Goal: Task Accomplishment & Management: Complete application form

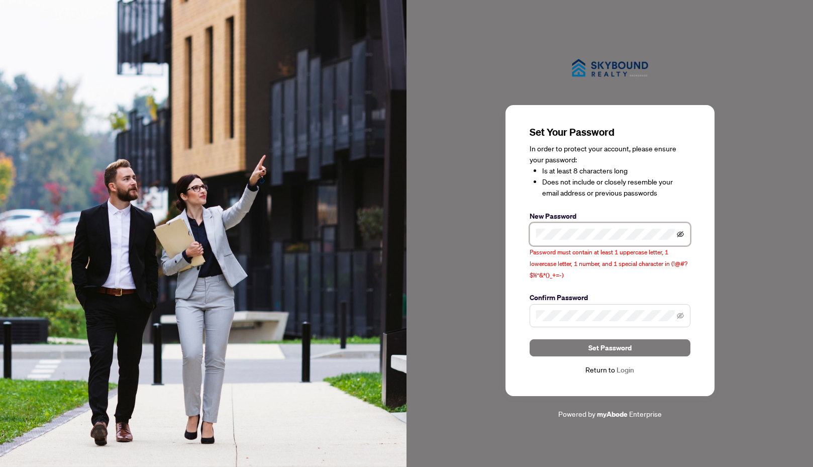
click at [681, 235] on icon "eye-invisible" at bounding box center [680, 235] width 2 height 2
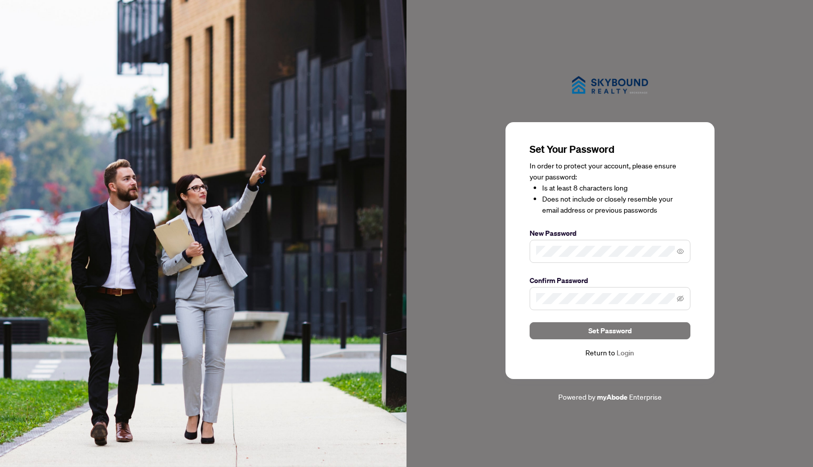
click at [630, 287] on div "Confirm Password" at bounding box center [610, 292] width 161 height 35
click at [681, 301] on icon "eye-invisible" at bounding box center [680, 298] width 7 height 7
click at [611, 333] on span "Set Password" at bounding box center [609, 331] width 43 height 16
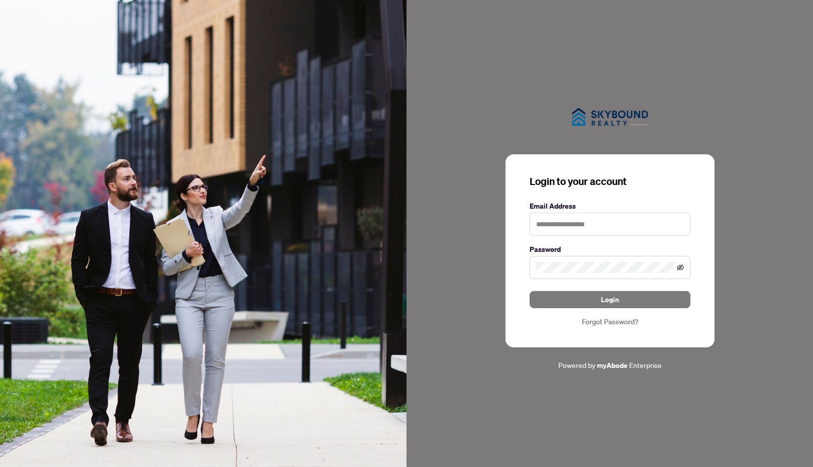
click at [679, 267] on icon "eye-invisible" at bounding box center [680, 267] width 7 height 6
click at [544, 226] on input "text" at bounding box center [610, 224] width 161 height 23
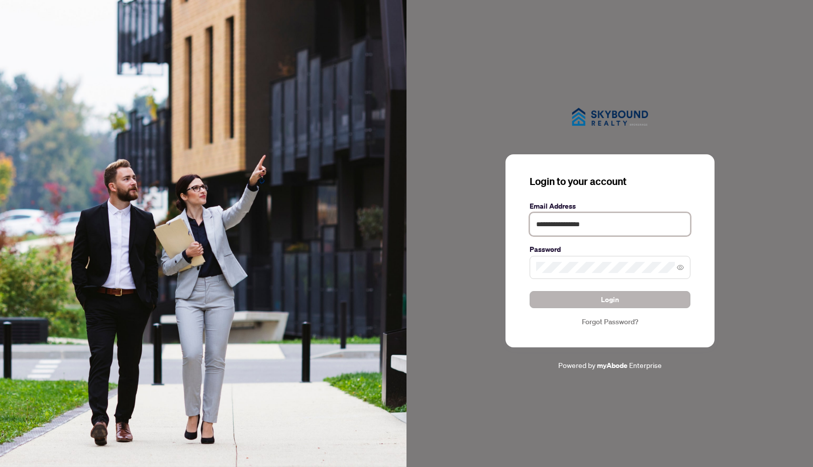
type input "**********"
click at [609, 300] on span "Login" at bounding box center [610, 299] width 18 height 16
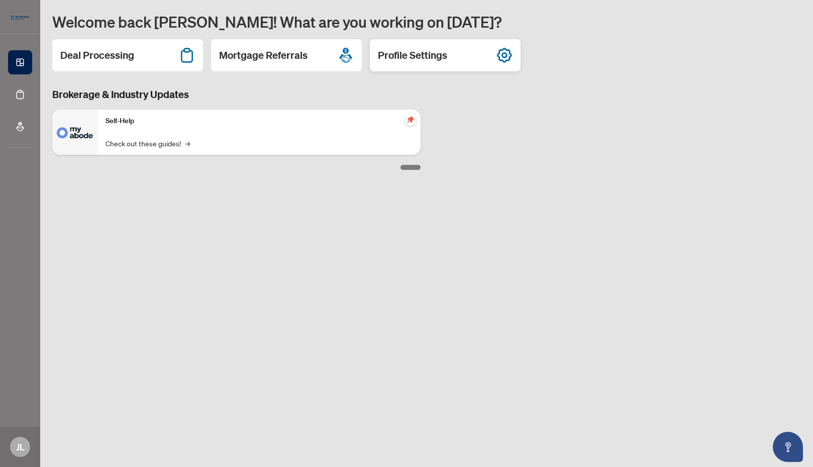
click at [426, 56] on h2 "Profile Settings" at bounding box center [412, 55] width 69 height 14
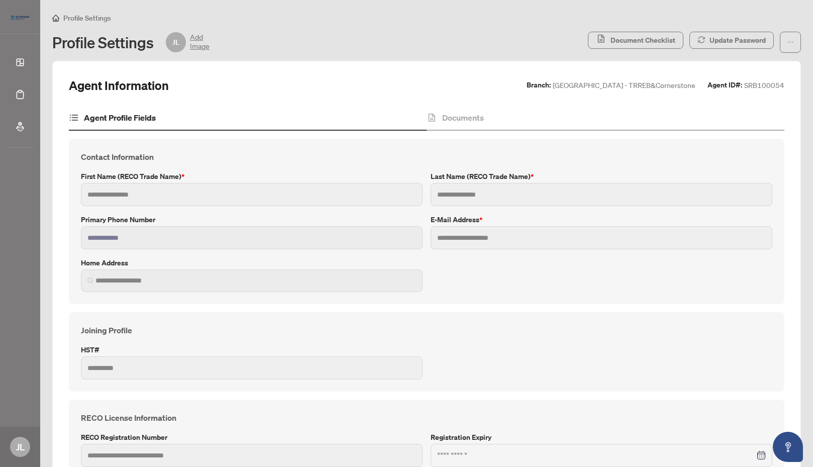
type input "****"
type input "***"
type input "**********"
type input "*******"
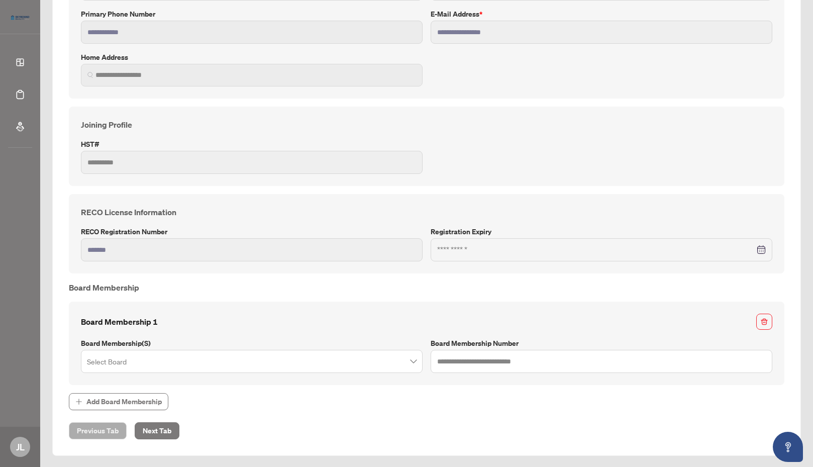
scroll to position [206, 0]
click at [149, 358] on input "search" at bounding box center [247, 362] width 321 height 22
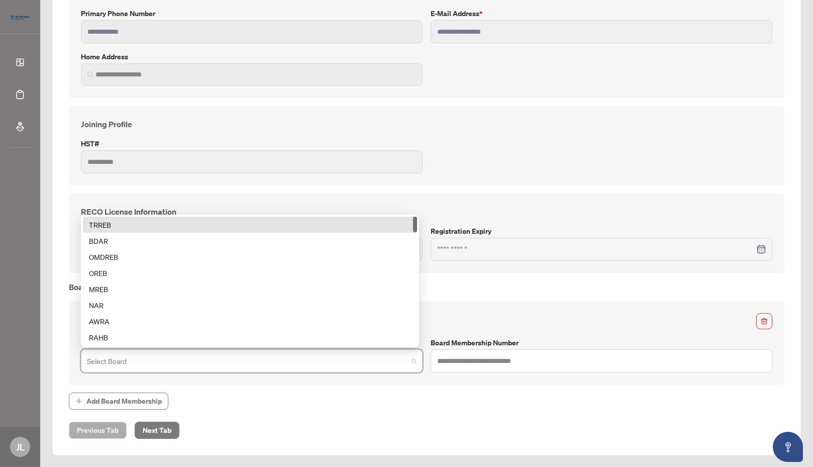
click at [106, 225] on div "TRREB" at bounding box center [250, 224] width 322 height 11
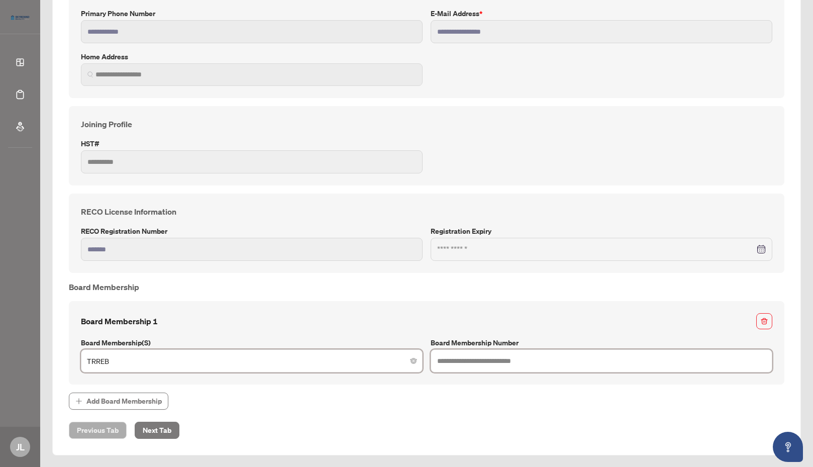
click at [448, 360] on input "text" at bounding box center [602, 360] width 342 height 23
type input "*******"
click at [158, 431] on span "Next Tab" at bounding box center [157, 430] width 29 height 16
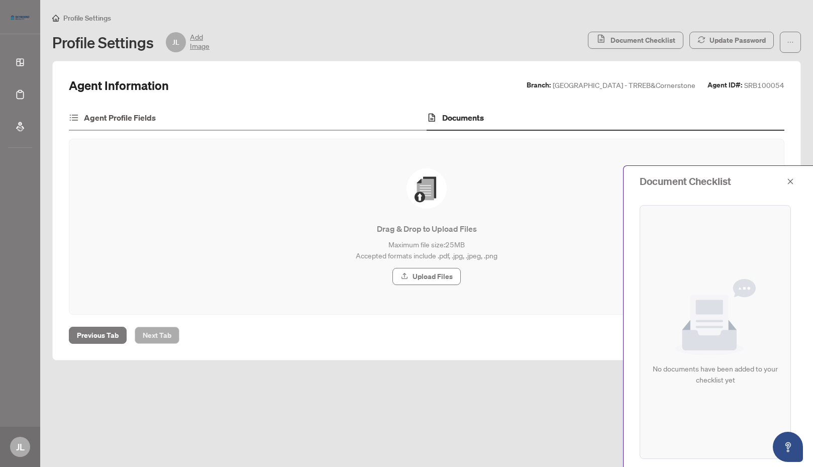
click at [119, 116] on h4 "Agent Profile Fields" at bounding box center [120, 118] width 72 height 12
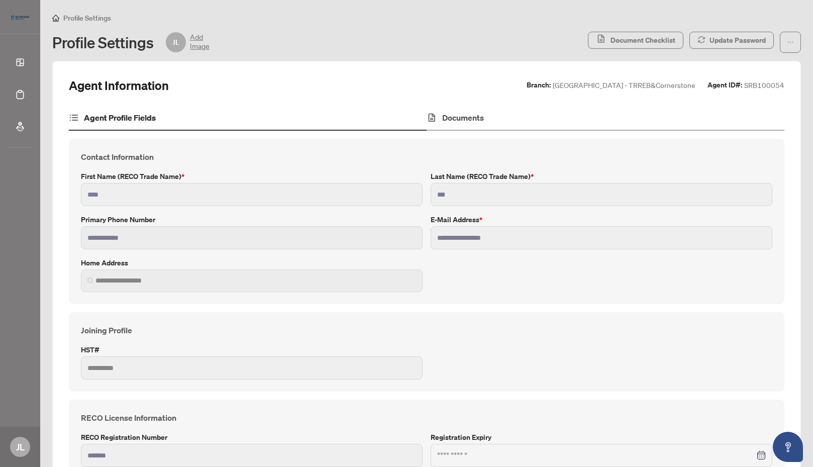
click at [458, 118] on h4 "Documents" at bounding box center [463, 118] width 42 height 12
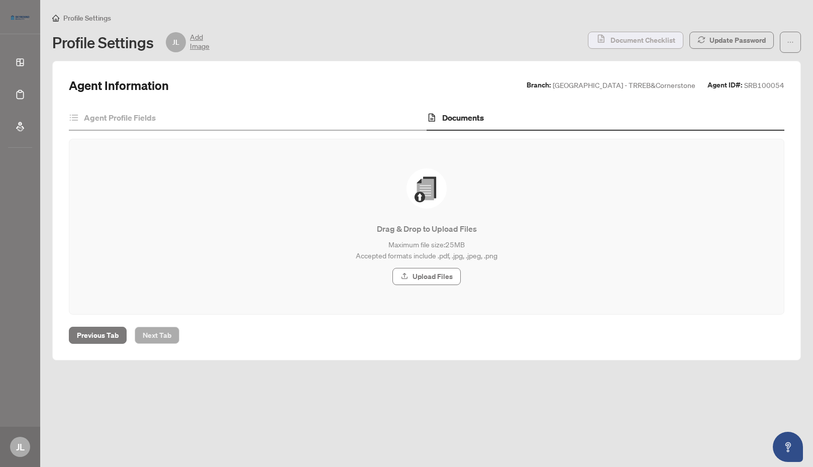
click at [639, 41] on span "Document Checklist" at bounding box center [642, 40] width 65 height 16
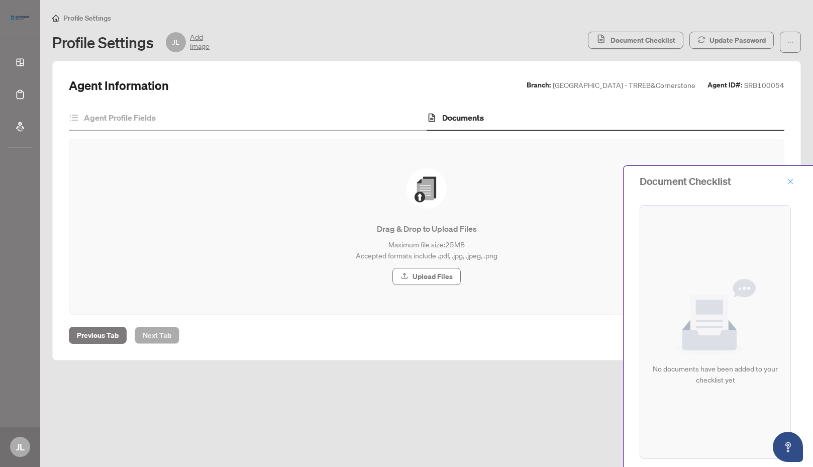
click at [792, 182] on icon "close" at bounding box center [790, 181] width 7 height 7
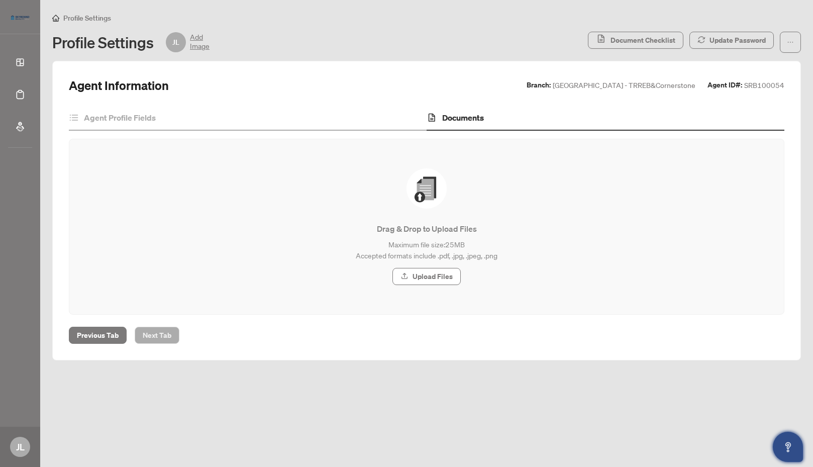
click at [786, 447] on icon "Open asap" at bounding box center [788, 447] width 13 height 13
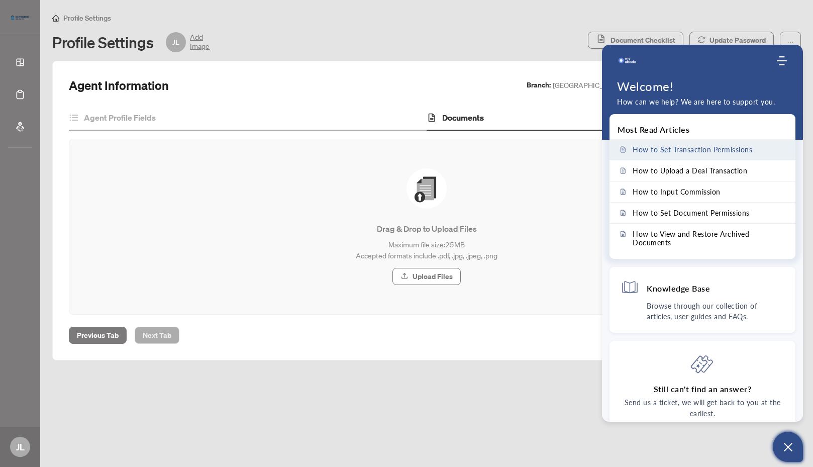
click at [685, 151] on span "How to Set Transaction Permissions" at bounding box center [693, 149] width 120 height 9
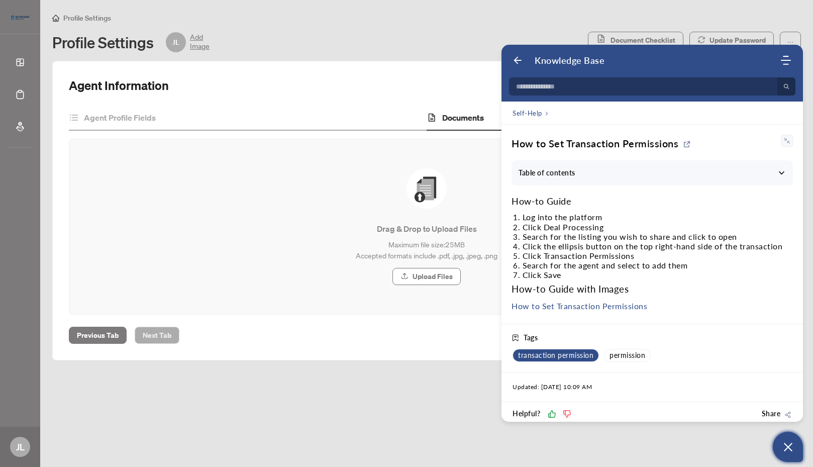
click at [554, 356] on span "transaction permission" at bounding box center [555, 355] width 75 height 9
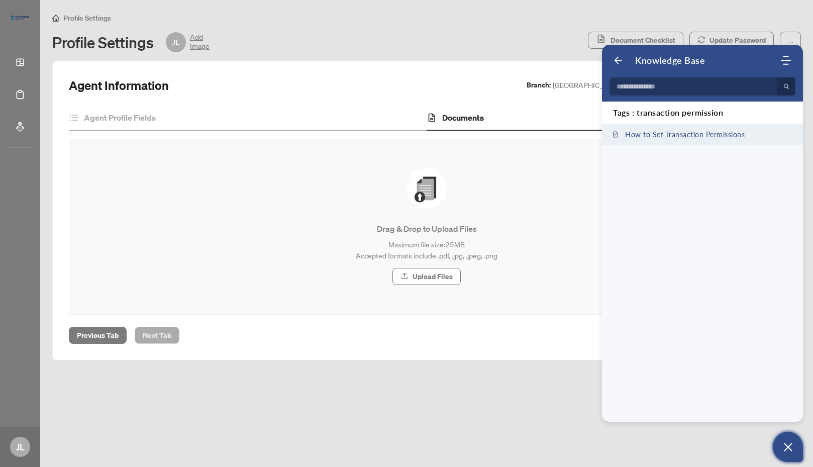
click at [688, 135] on span "How to Set Transaction Permissions" at bounding box center [685, 134] width 120 height 9
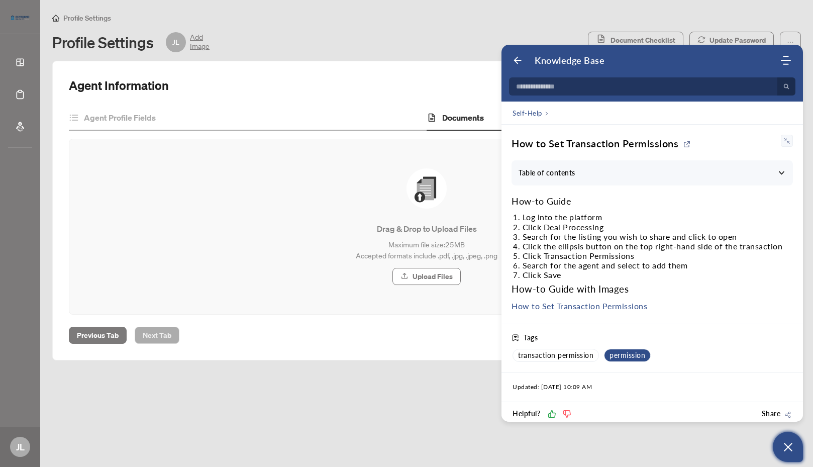
click at [626, 357] on span "permission" at bounding box center [627, 355] width 36 height 9
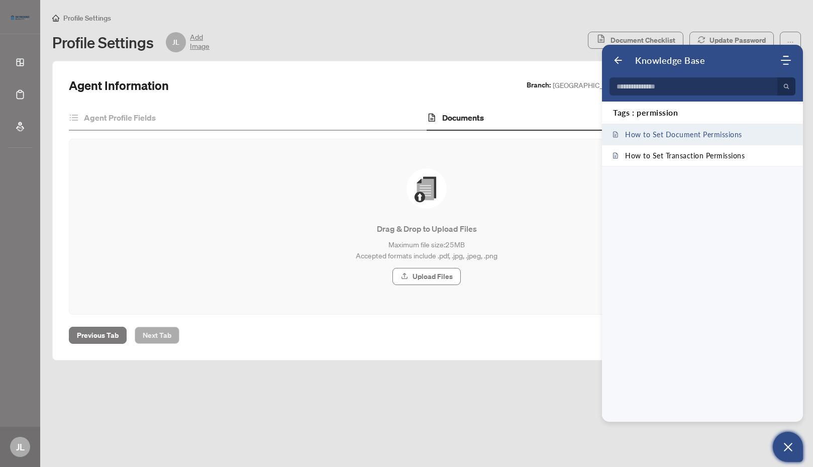
click at [682, 134] on span "How to Set Document Permissions" at bounding box center [683, 134] width 117 height 9
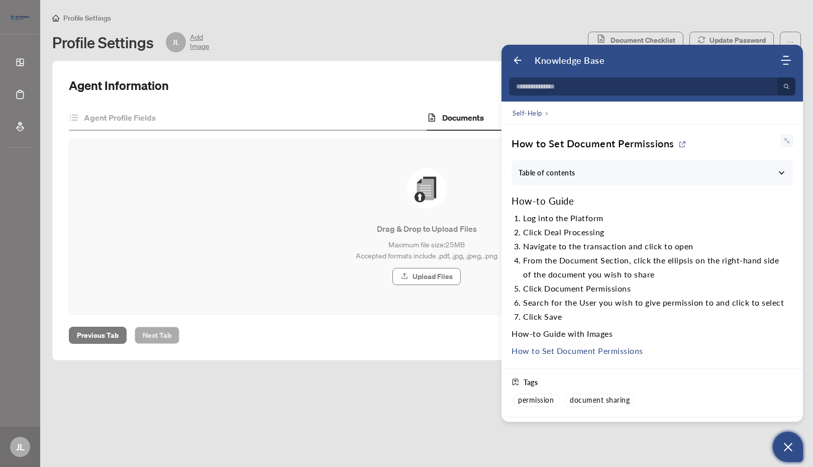
click at [788, 448] on icon "Open asap" at bounding box center [788, 447] width 9 height 9
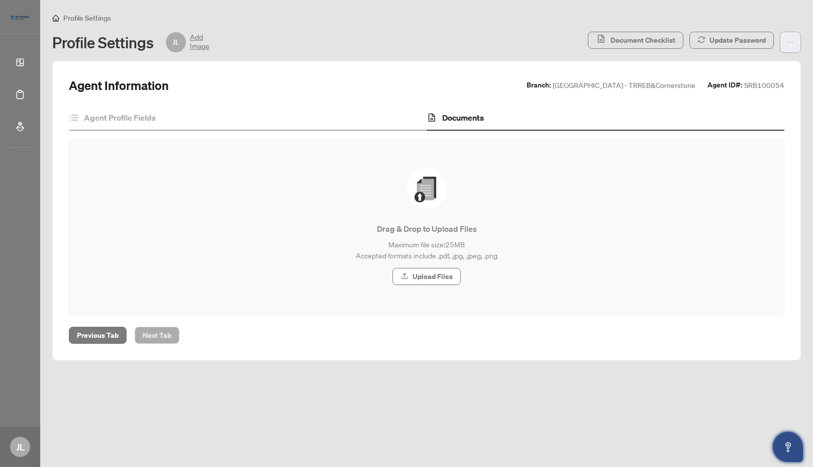
click at [790, 42] on icon "ellipsis" at bounding box center [791, 42] width 6 height 1
click at [749, 82] on span "Document Archive" at bounding box center [758, 80] width 69 height 11
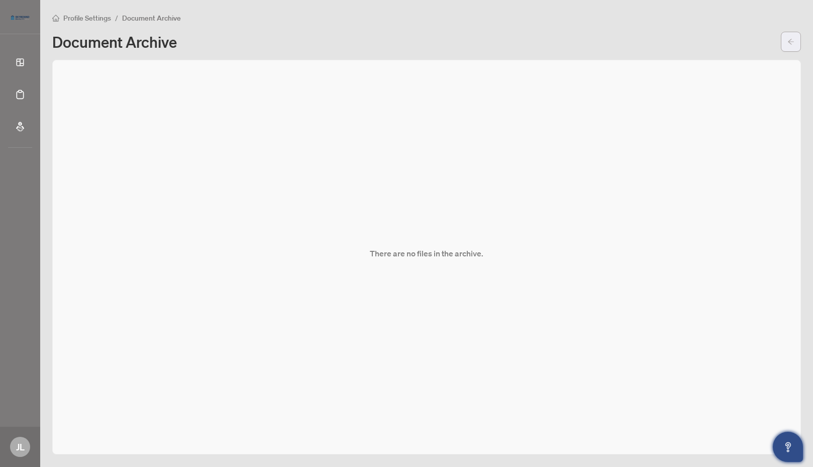
click at [790, 42] on icon "arrow-left" at bounding box center [791, 42] width 6 height 6
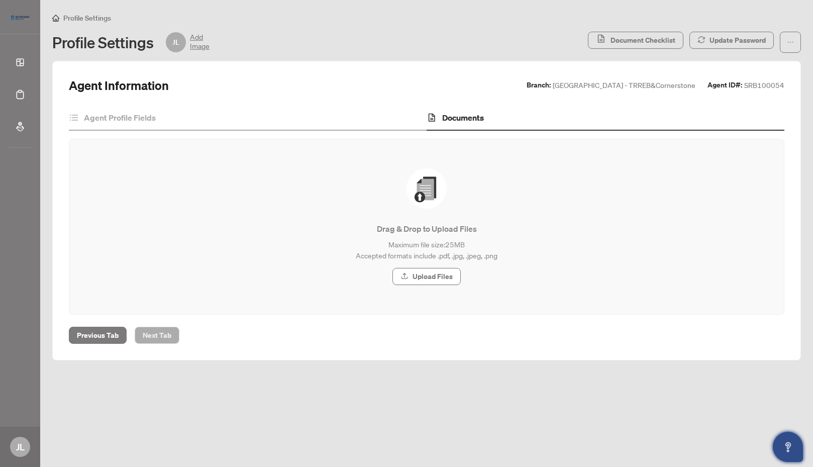
click at [788, 446] on icon "Open asap" at bounding box center [788, 447] width 13 height 13
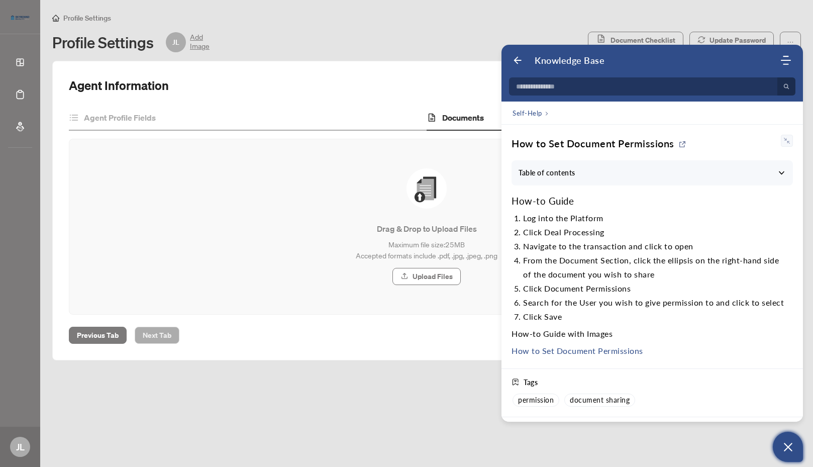
click at [788, 447] on icon "Open asap" at bounding box center [788, 447] width 9 height 9
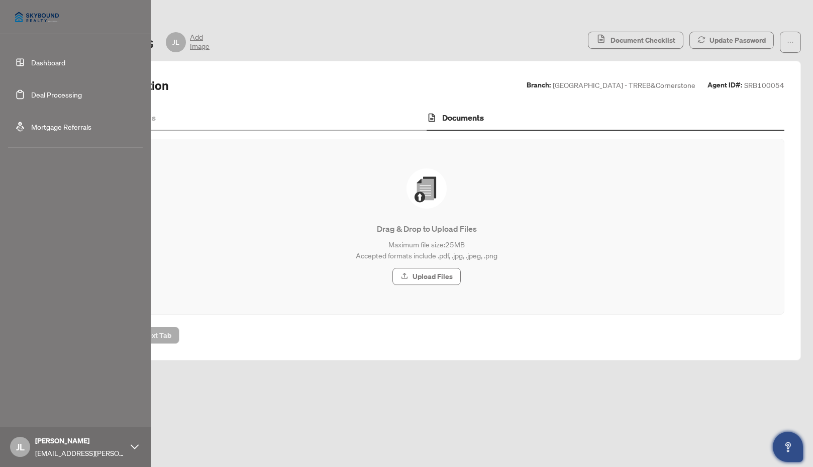
click at [58, 95] on link "Deal Processing" at bounding box center [56, 94] width 51 height 9
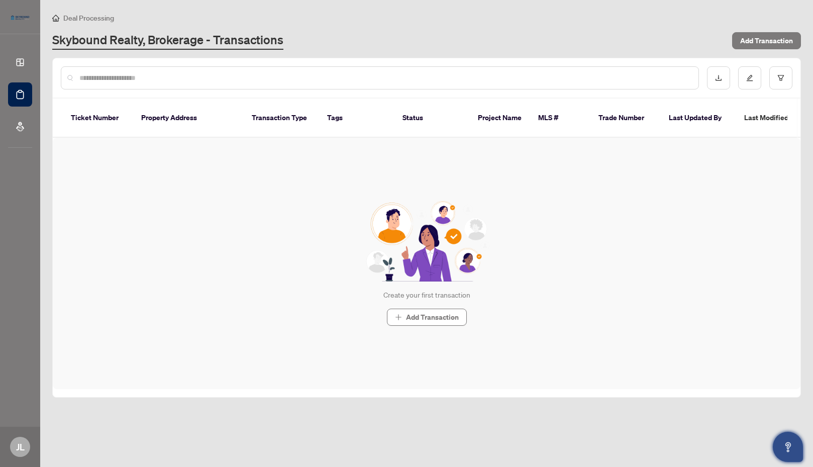
click at [114, 78] on input "text" at bounding box center [384, 77] width 611 height 11
click at [425, 309] on span "Add Transaction" at bounding box center [432, 317] width 53 height 16
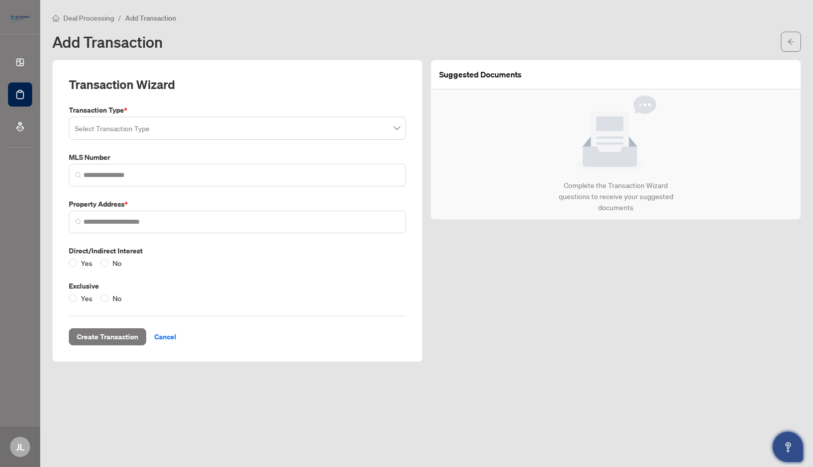
click at [397, 128] on span at bounding box center [237, 128] width 325 height 19
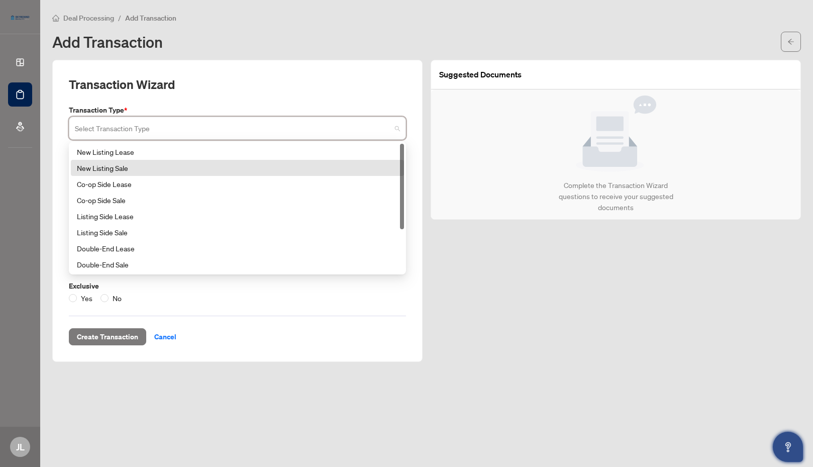
click at [108, 169] on div "New Listing Sale" at bounding box center [237, 167] width 321 height 11
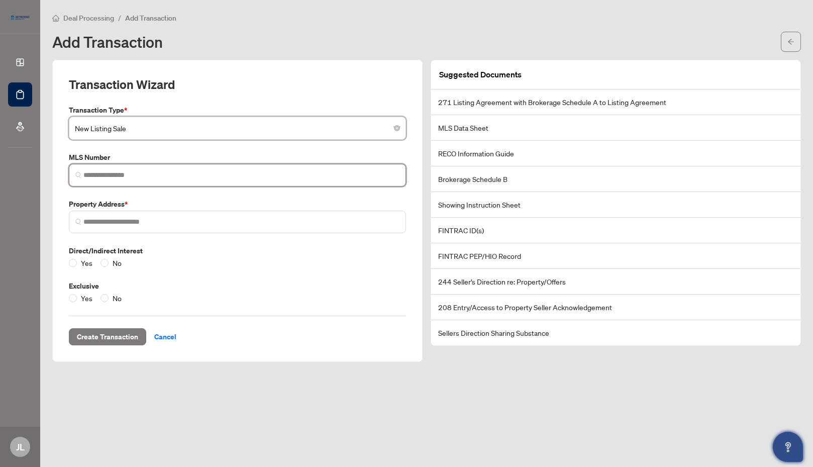
click at [87, 173] on input "search" at bounding box center [241, 175] width 316 height 11
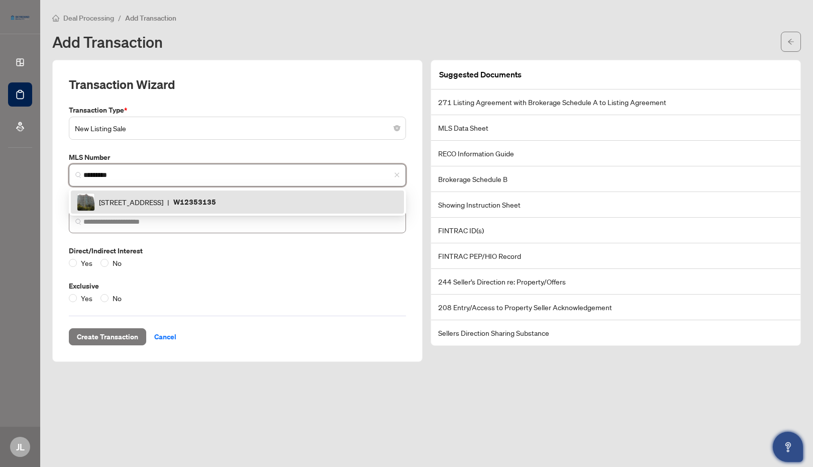
click at [77, 221] on img at bounding box center [78, 222] width 6 height 6
type input "*********"
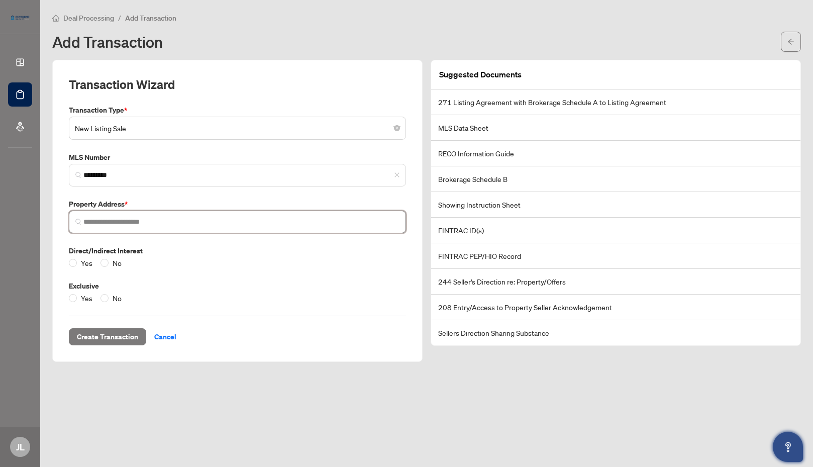
click at [78, 222] on img at bounding box center [78, 222] width 6 height 6
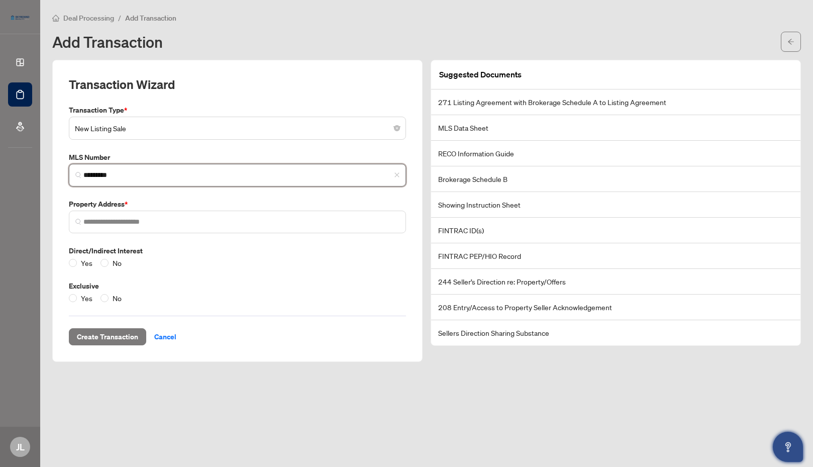
click at [127, 175] on input "*********" at bounding box center [241, 175] width 316 height 11
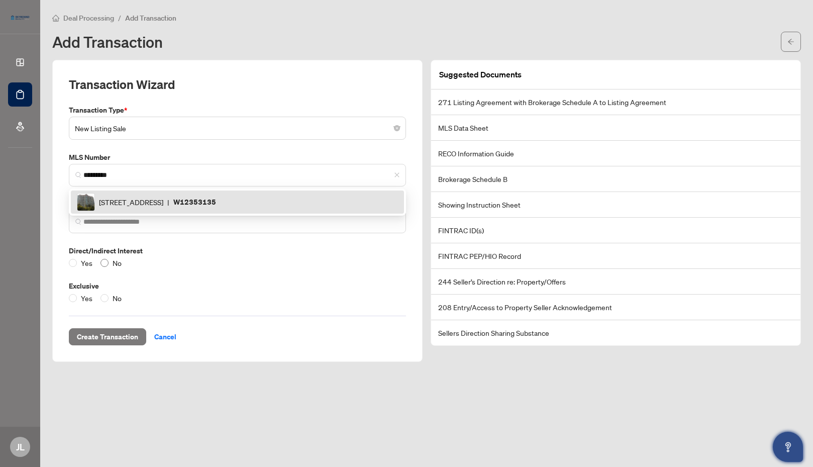
click at [118, 264] on span "No" at bounding box center [117, 262] width 17 height 11
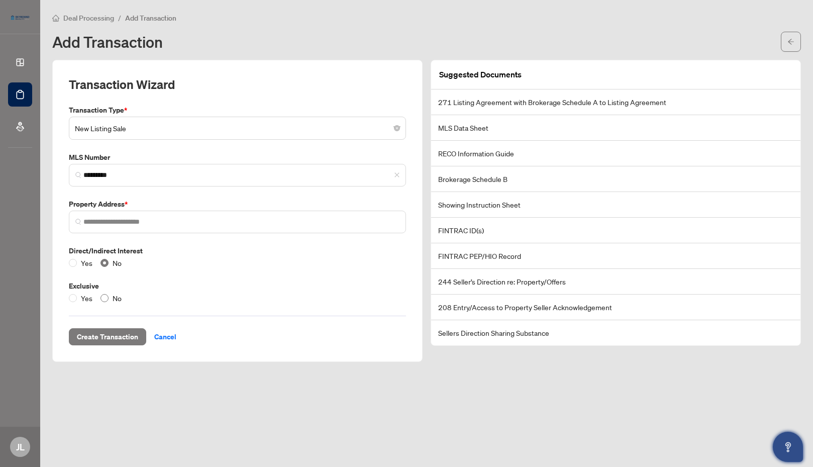
click at [118, 297] on span "No" at bounding box center [117, 297] width 17 height 11
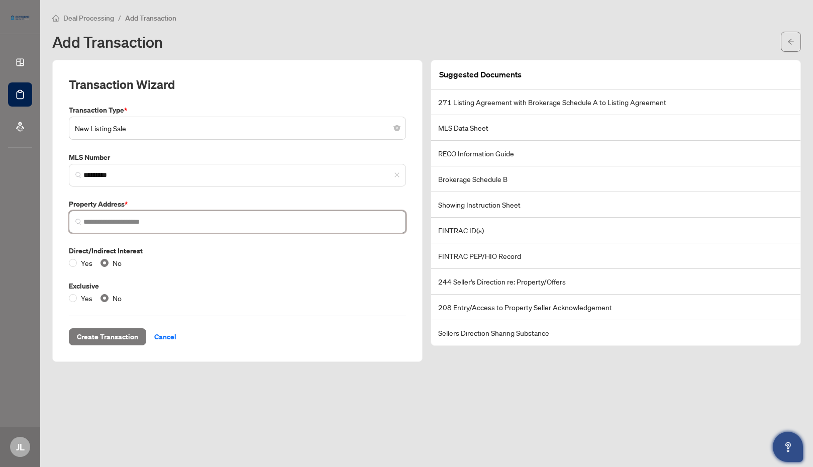
click at [149, 222] on input "search" at bounding box center [241, 222] width 316 height 11
click at [151, 224] on input "search" at bounding box center [241, 222] width 316 height 11
click at [107, 227] on span at bounding box center [237, 222] width 337 height 23
click at [76, 221] on img at bounding box center [78, 222] width 6 height 6
drag, startPoint x: 78, startPoint y: 220, endPoint x: 92, endPoint y: 219, distance: 13.6
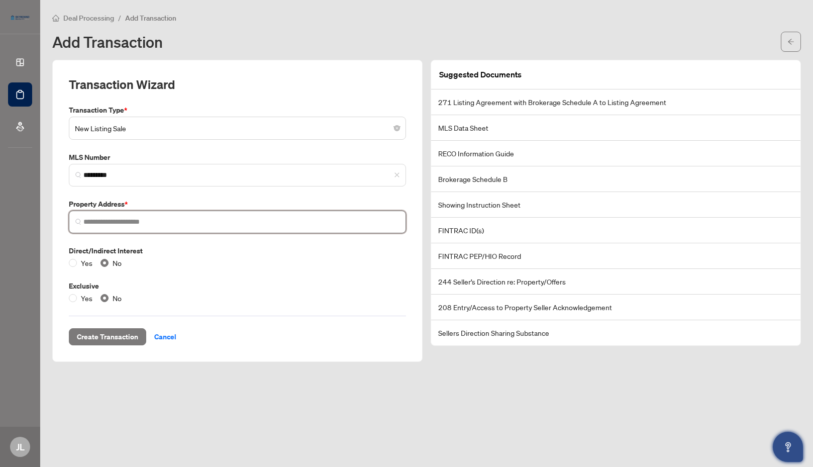
click at [79, 219] on img at bounding box center [78, 222] width 6 height 6
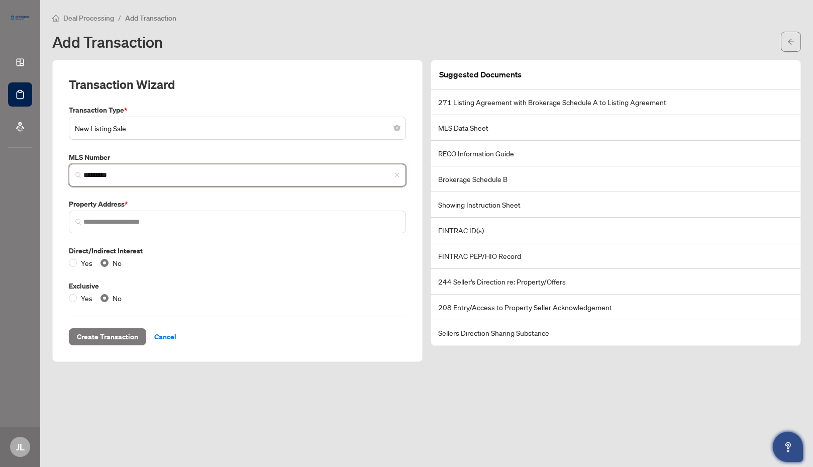
click at [157, 171] on input "*********" at bounding box center [241, 175] width 316 height 11
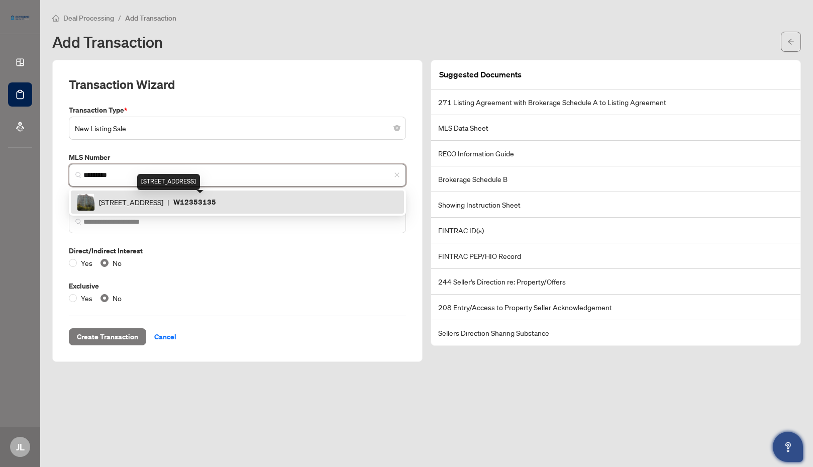
click at [163, 201] on span "[STREET_ADDRESS]" at bounding box center [131, 201] width 64 height 11
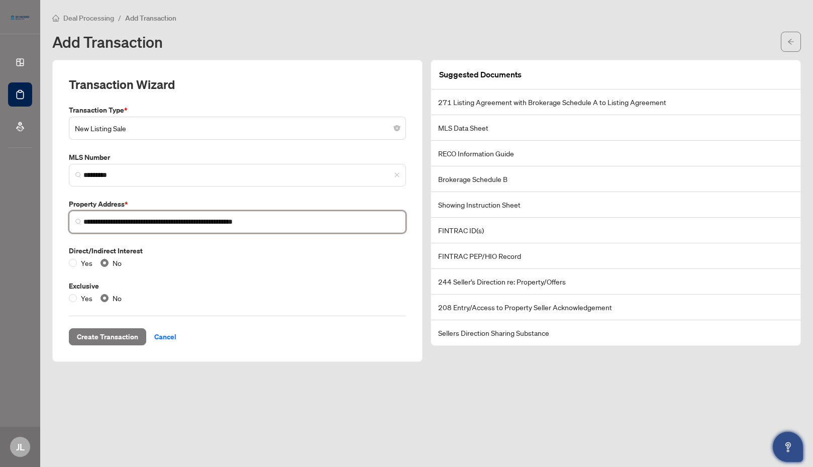
click at [86, 222] on input "**********" at bounding box center [241, 222] width 316 height 11
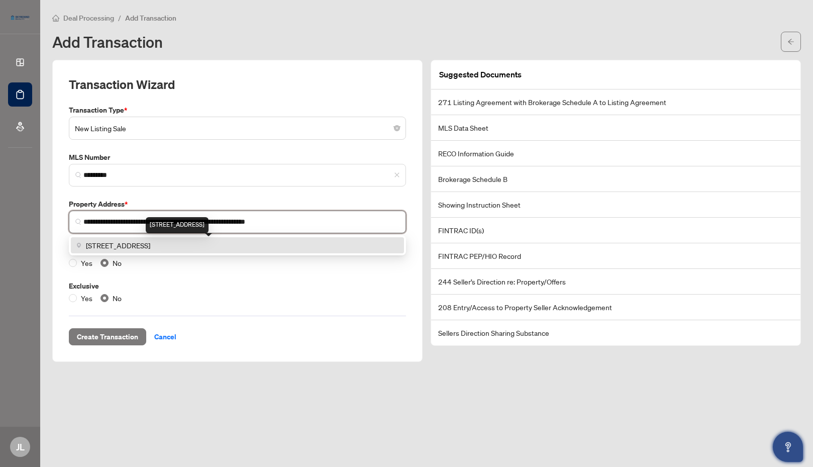
click at [150, 245] on span "[STREET_ADDRESS]" at bounding box center [118, 245] width 64 height 11
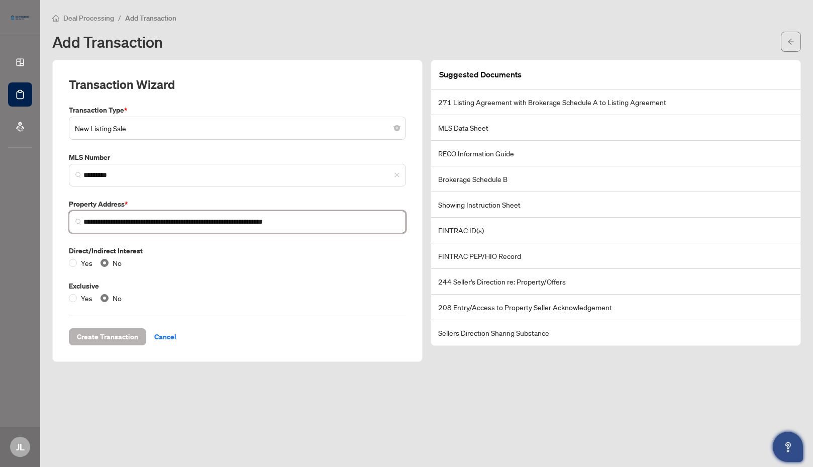
type input "**********"
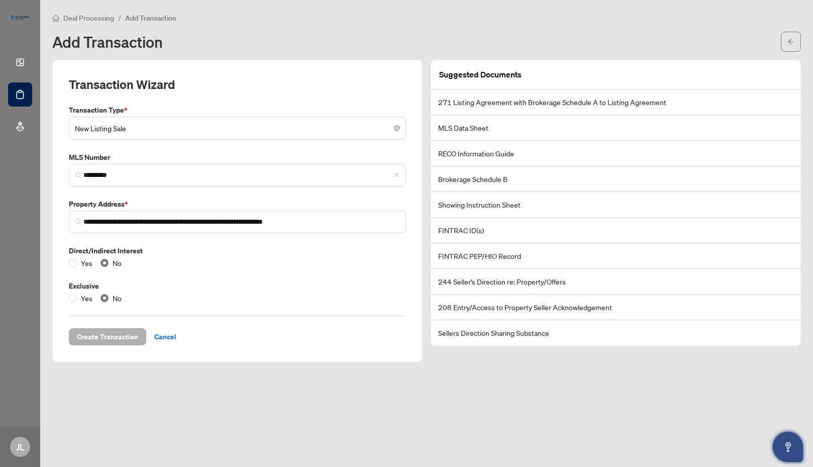
click at [116, 338] on span "Create Transaction" at bounding box center [107, 337] width 61 height 16
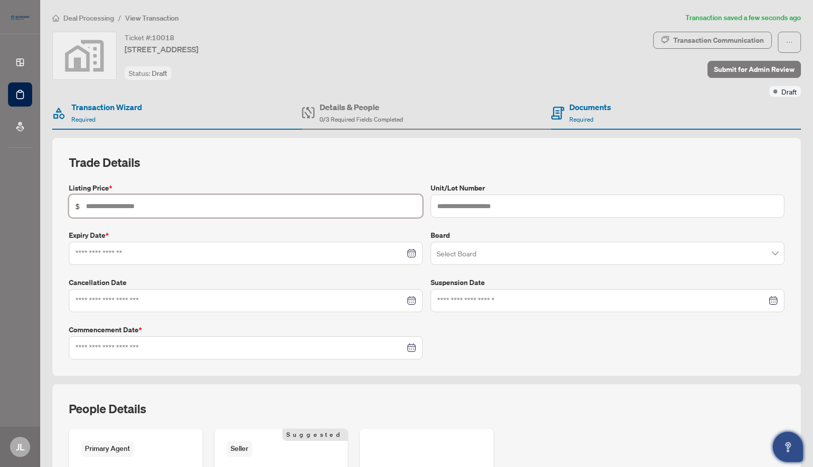
click at [114, 207] on input "text" at bounding box center [251, 205] width 330 height 11
type input "*******"
click at [94, 253] on input at bounding box center [240, 253] width 330 height 11
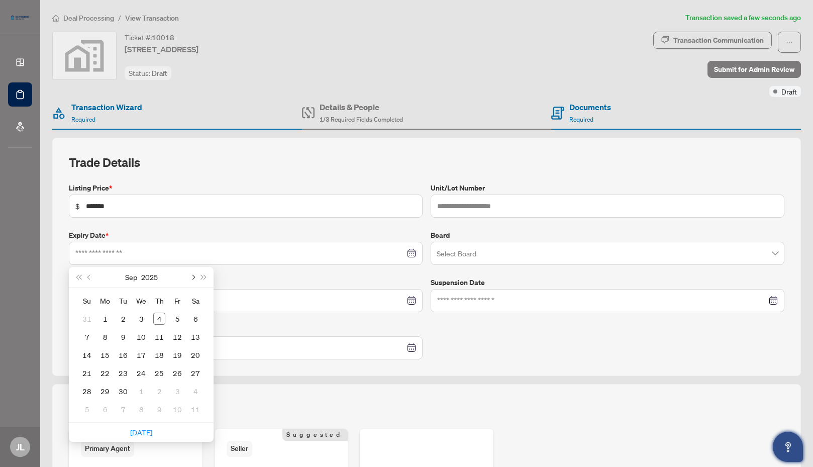
click at [192, 276] on span "Next month (PageDown)" at bounding box center [192, 276] width 5 height 5
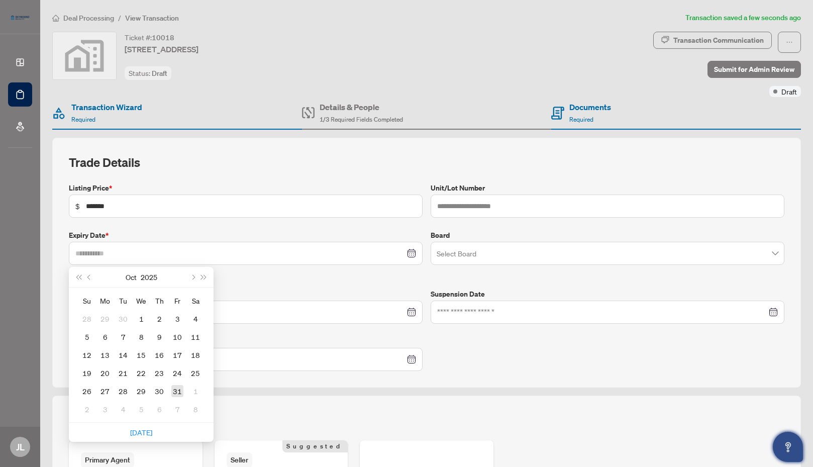
type input "**********"
click at [178, 392] on div "31" at bounding box center [177, 391] width 12 height 12
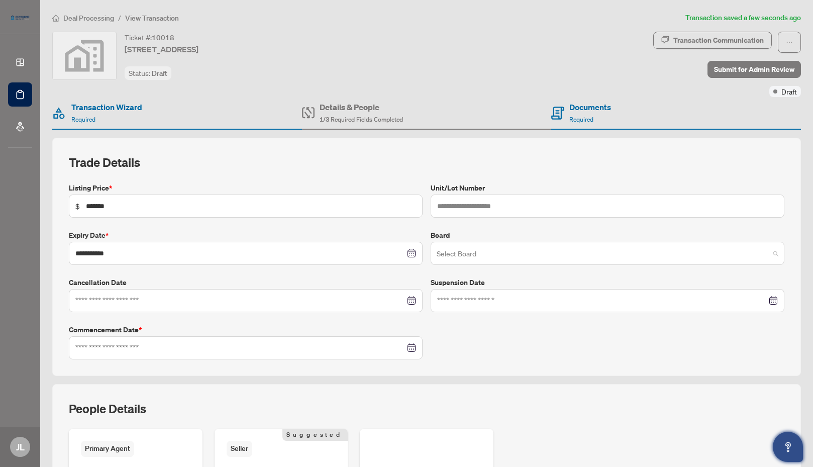
click at [480, 257] on input "search" at bounding box center [603, 255] width 333 height 22
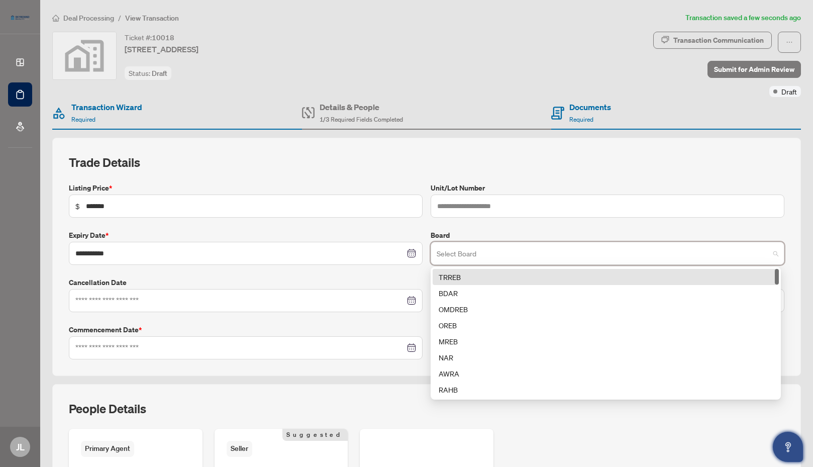
click at [454, 276] on div "TRREB" at bounding box center [606, 276] width 334 height 11
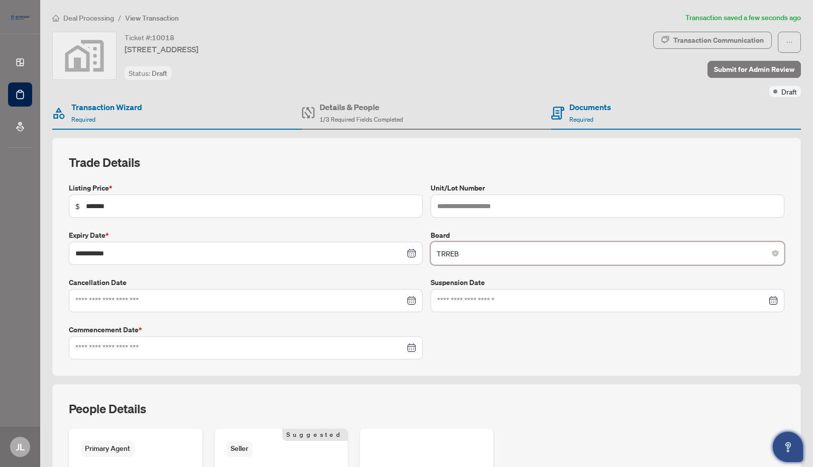
click at [409, 348] on div at bounding box center [245, 347] width 341 height 11
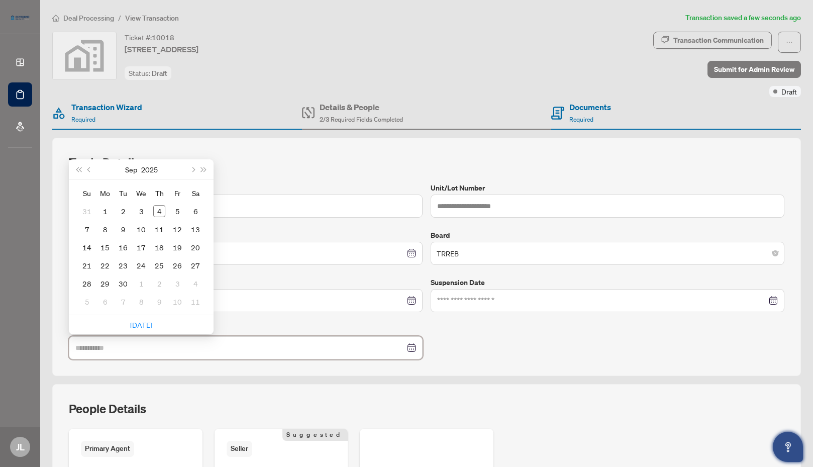
type input "**********"
click at [88, 170] on span "Previous month (PageUp)" at bounding box center [89, 169] width 5 height 5
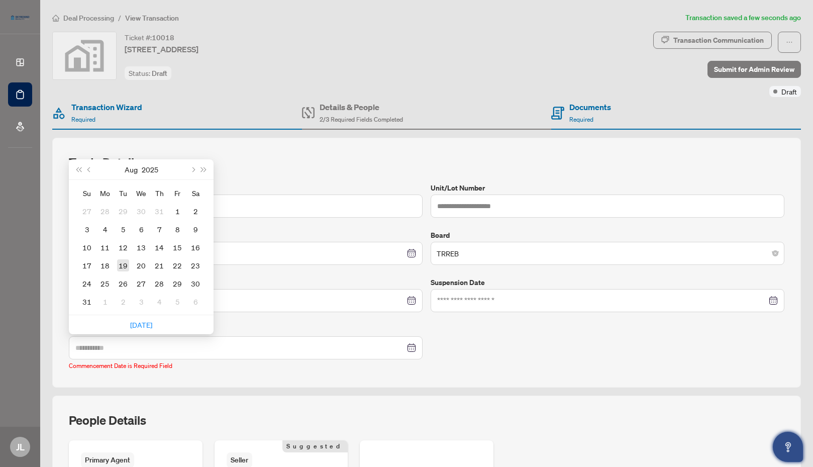
type input "**********"
click at [126, 266] on div "19" at bounding box center [123, 265] width 12 height 12
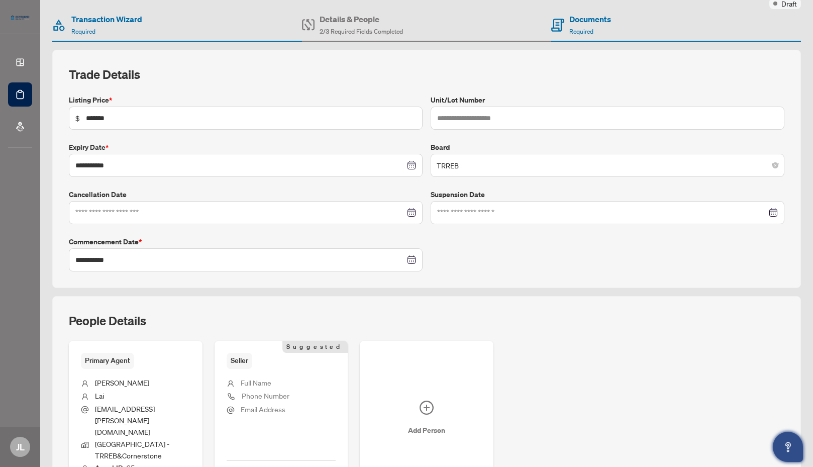
scroll to position [150, 0]
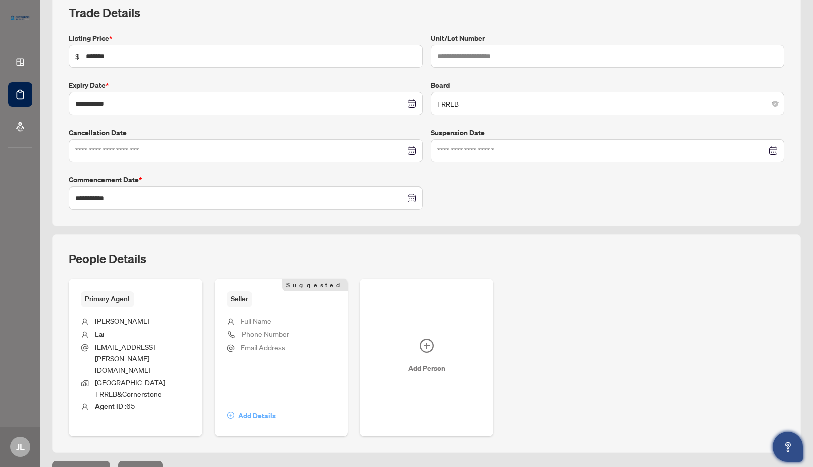
click at [253, 407] on span "Add Details" at bounding box center [257, 415] width 38 height 16
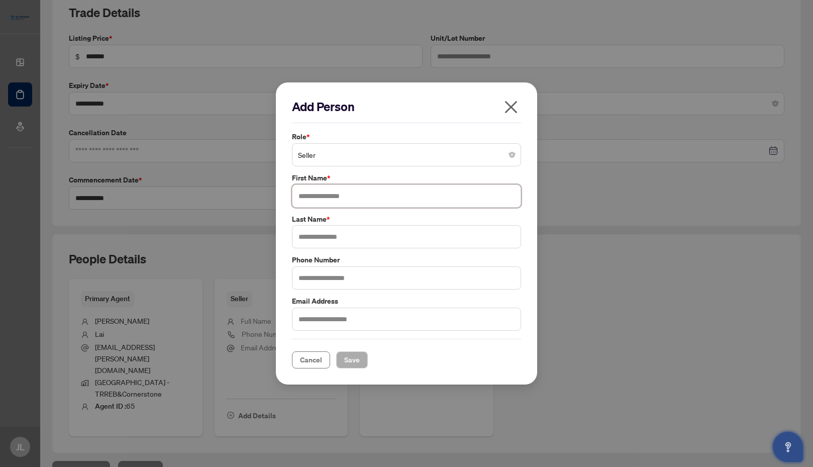
click at [308, 198] on input "text" at bounding box center [406, 195] width 229 height 23
type input "**********"
click at [308, 236] on input "text" at bounding box center [406, 236] width 229 height 23
type input "*****"
click at [352, 361] on span "Save" at bounding box center [352, 360] width 16 height 16
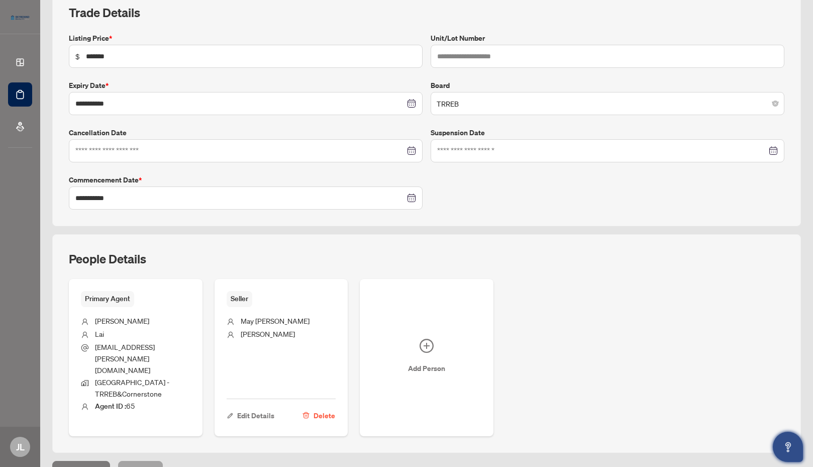
click at [138, 461] on span "Next Tab" at bounding box center [140, 469] width 29 height 16
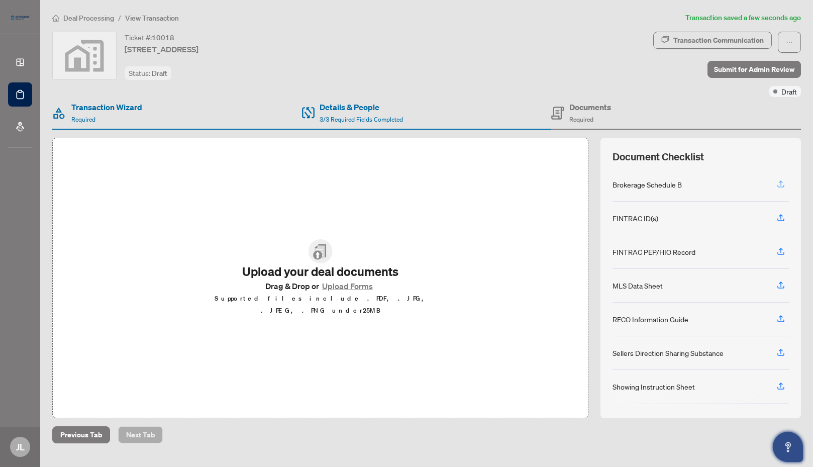
click at [780, 184] on icon "button" at bounding box center [780, 183] width 9 height 9
click at [780, 318] on icon "button" at bounding box center [780, 318] width 9 height 9
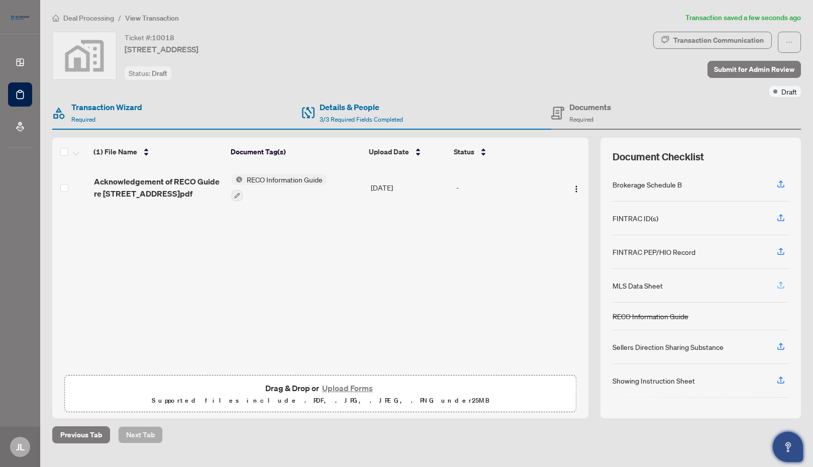
click at [780, 286] on icon "button" at bounding box center [780, 284] width 9 height 9
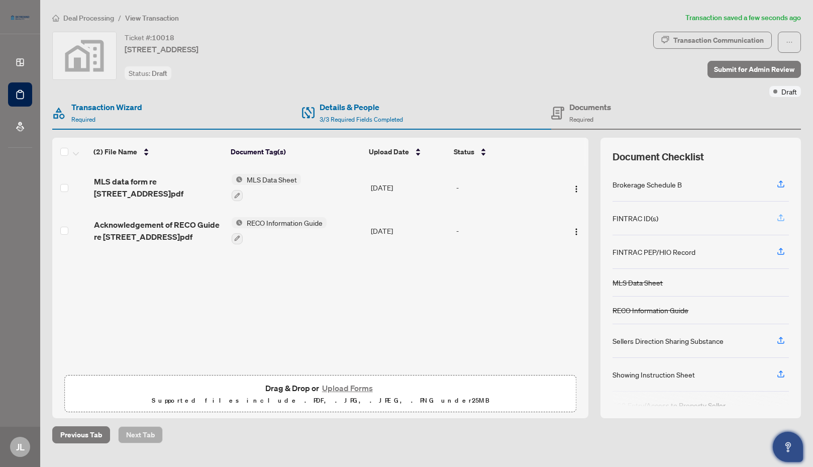
click at [781, 217] on icon "button" at bounding box center [781, 216] width 4 height 5
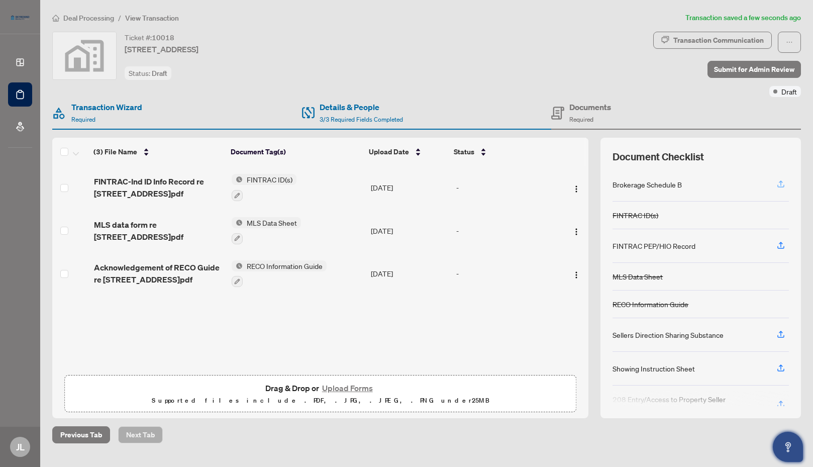
click at [781, 185] on icon "button" at bounding box center [781, 182] width 4 height 5
click at [574, 188] on img "button" at bounding box center [576, 189] width 8 height 8
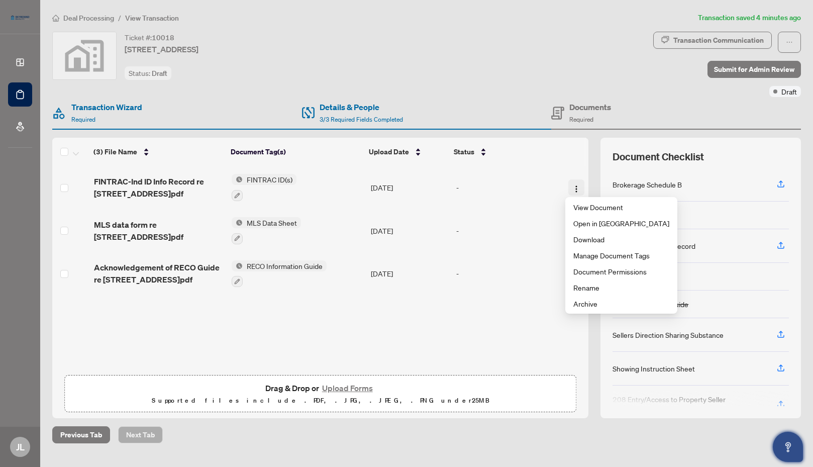
click at [574, 188] on img "button" at bounding box center [576, 189] width 8 height 8
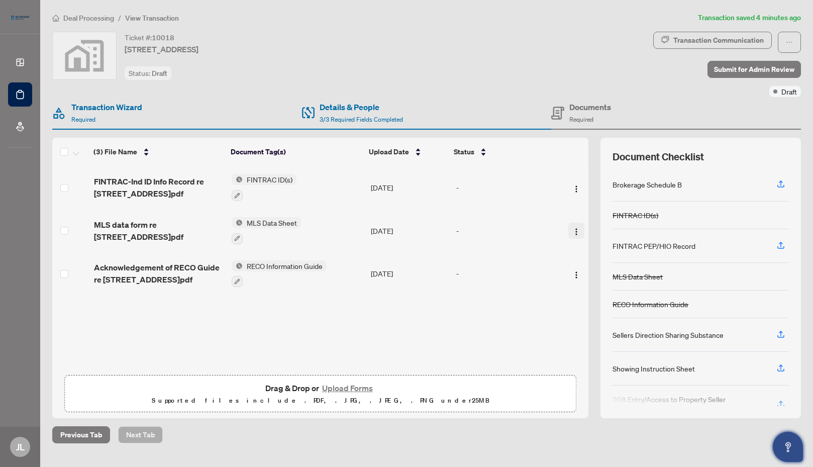
click at [573, 231] on img "button" at bounding box center [576, 232] width 8 height 8
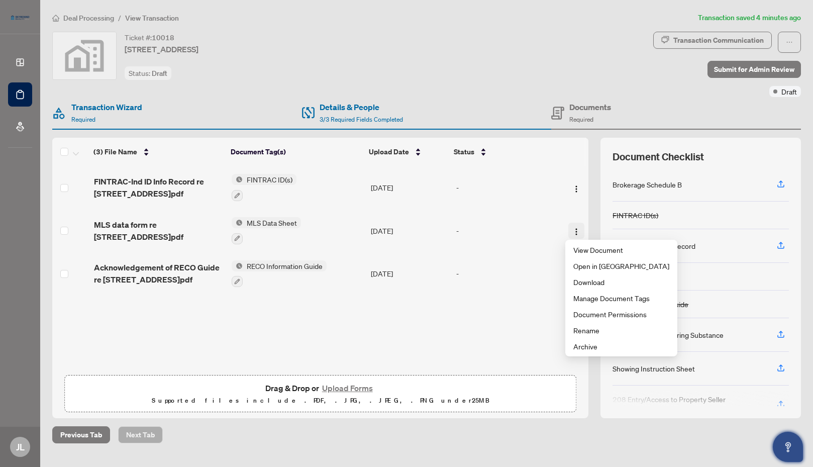
click at [573, 231] on img "button" at bounding box center [576, 232] width 8 height 8
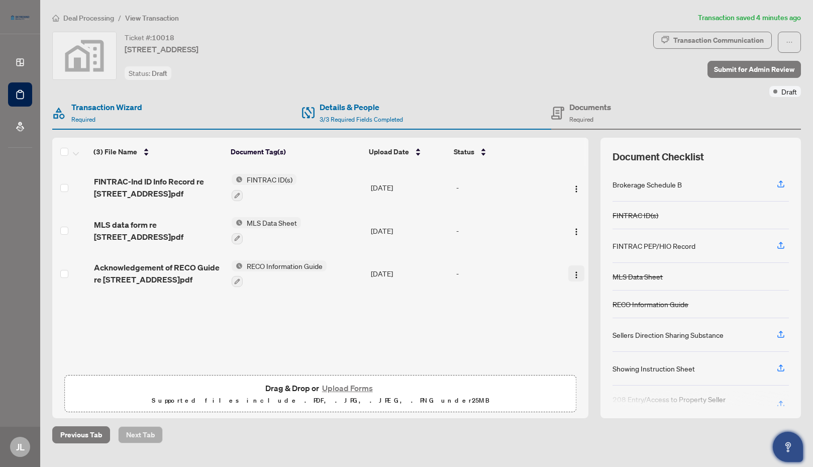
click at [572, 275] on img "button" at bounding box center [576, 275] width 8 height 8
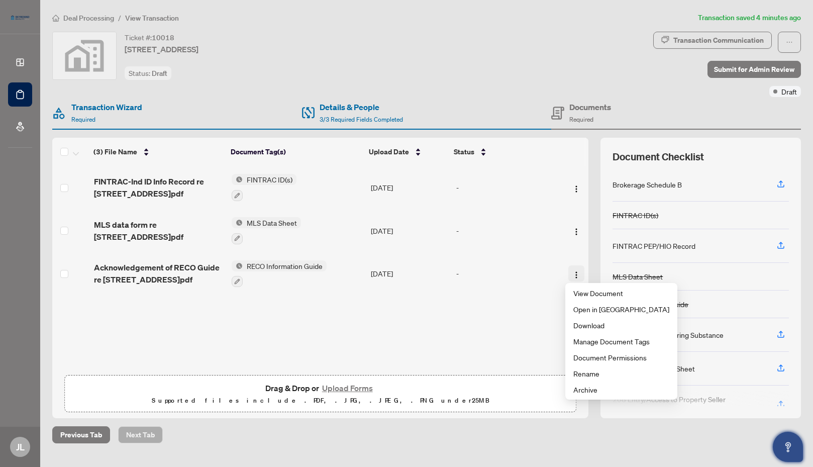
click at [572, 275] on img "button" at bounding box center [576, 275] width 8 height 8
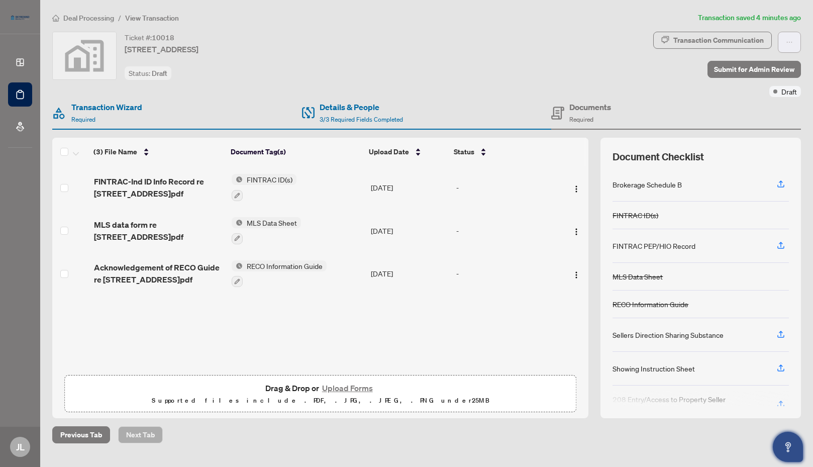
click at [791, 42] on icon "ellipsis" at bounding box center [790, 42] width 6 height 1
click at [749, 65] on span "Transaction Permissions" at bounding box center [754, 64] width 77 height 11
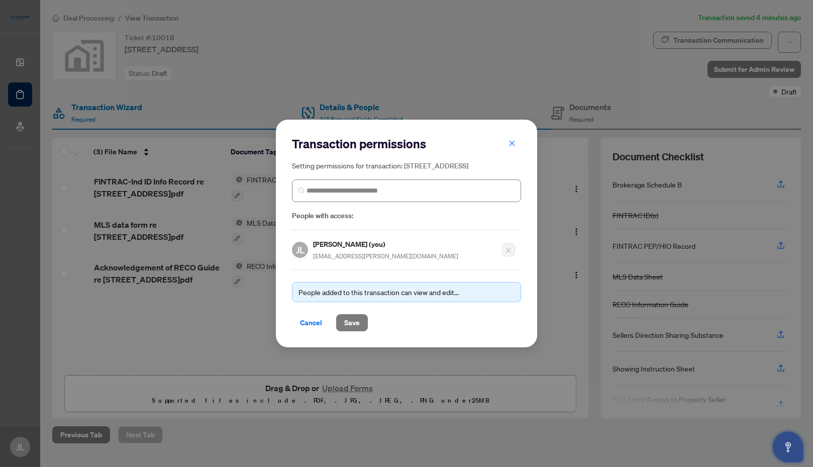
click at [301, 193] on img at bounding box center [301, 190] width 6 height 6
click at [353, 196] on input "search" at bounding box center [410, 190] width 208 height 11
click at [299, 193] on img at bounding box center [301, 190] width 6 height 6
click at [352, 329] on span "Save" at bounding box center [352, 323] width 16 height 16
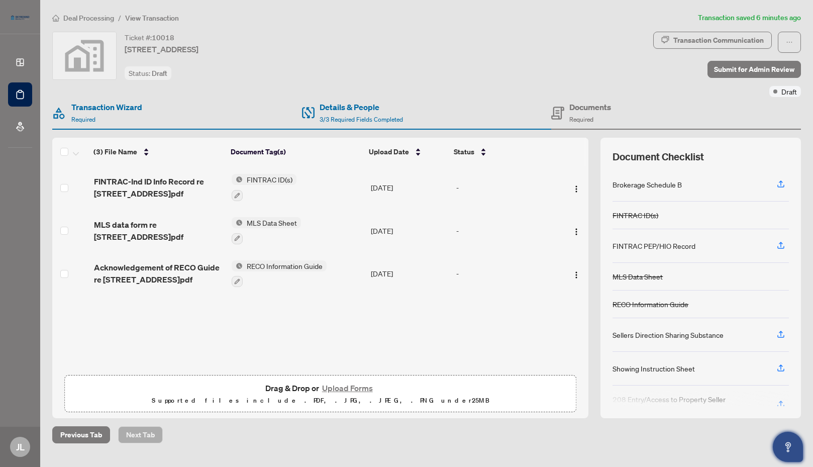
click at [343, 389] on button "Upload Forms" at bounding box center [347, 387] width 57 height 13
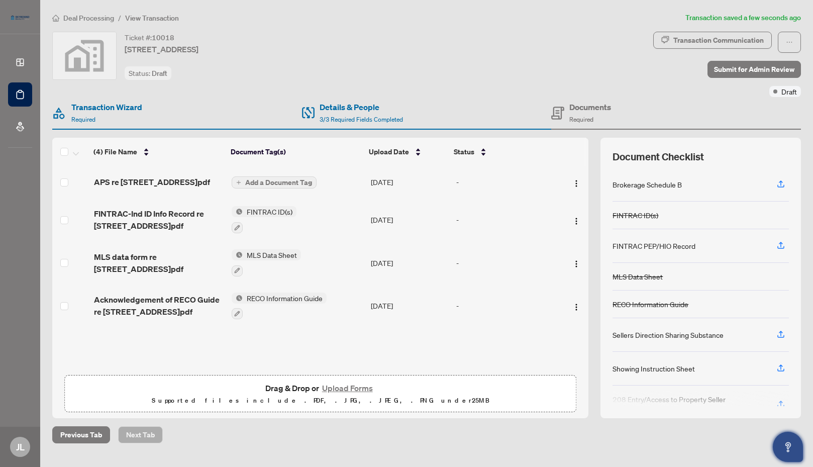
click at [340, 388] on button "Upload Forms" at bounding box center [347, 387] width 57 height 13
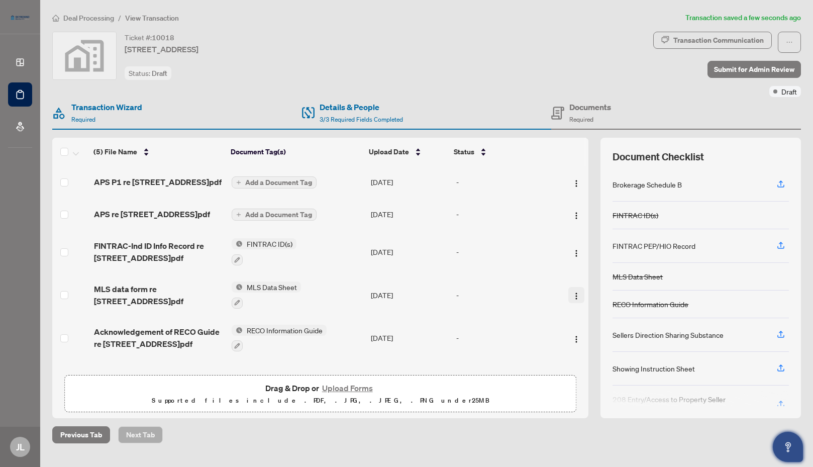
click at [573, 300] on img "button" at bounding box center [576, 296] width 8 height 8
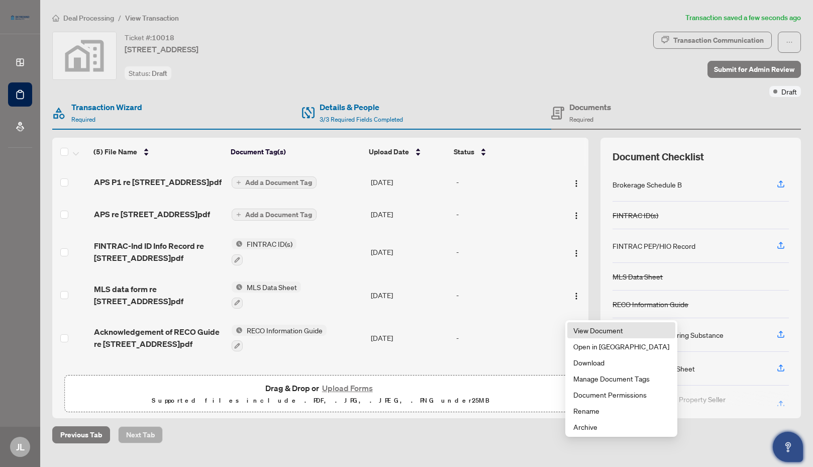
click at [599, 330] on span "View Document" at bounding box center [621, 330] width 96 height 11
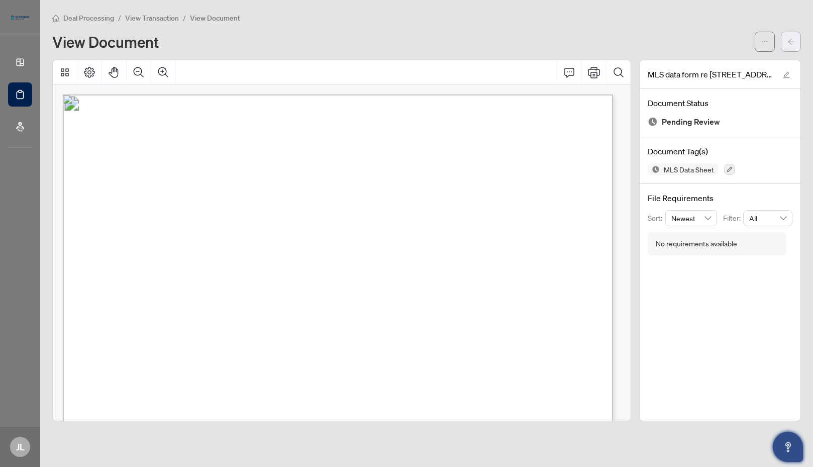
click at [792, 43] on icon "arrow-left" at bounding box center [790, 41] width 7 height 7
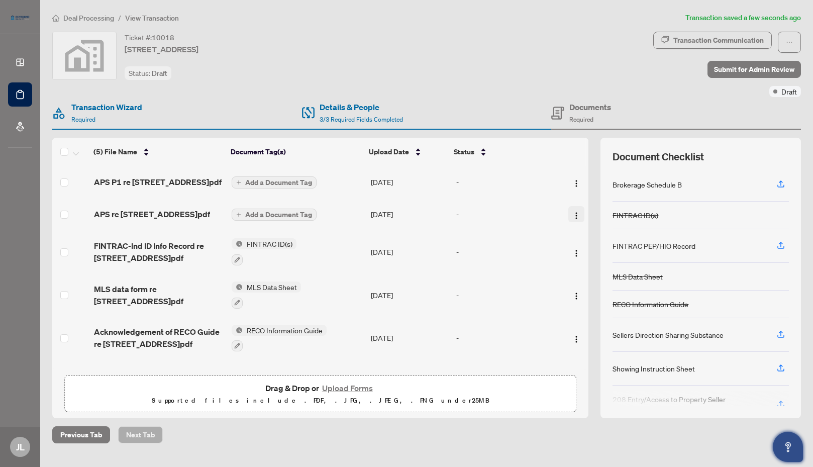
click at [572, 220] on img "button" at bounding box center [576, 216] width 8 height 8
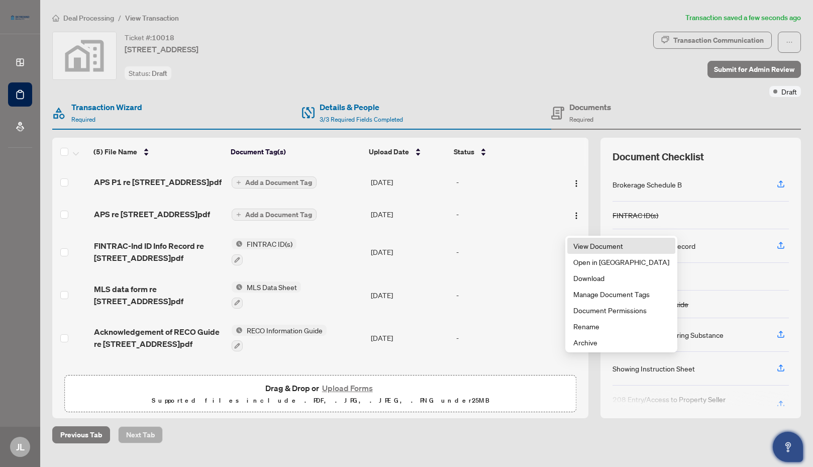
click at [593, 246] on span "View Document" at bounding box center [621, 245] width 96 height 11
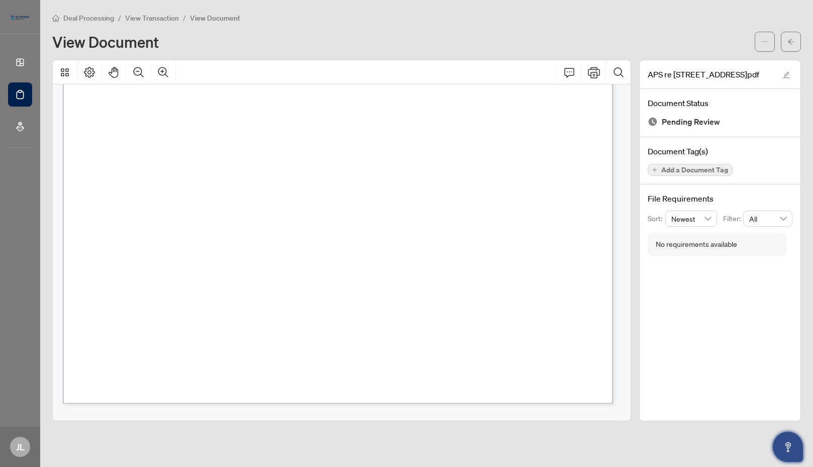
scroll to position [100, 0]
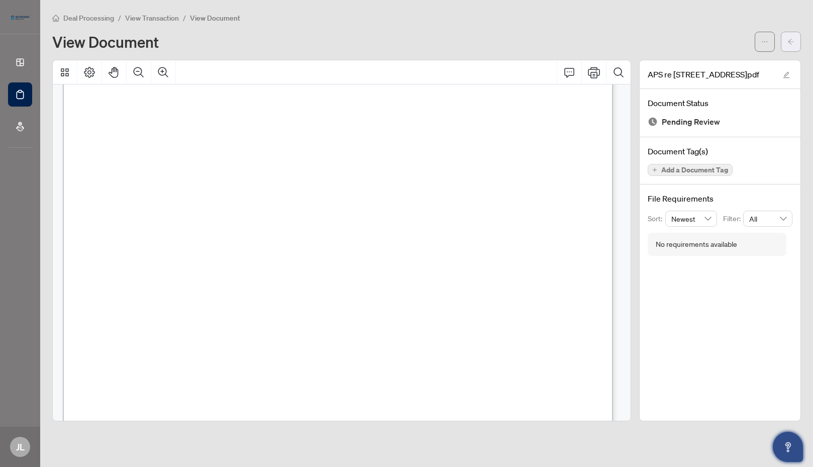
click at [791, 42] on icon "arrow-left" at bounding box center [790, 41] width 7 height 7
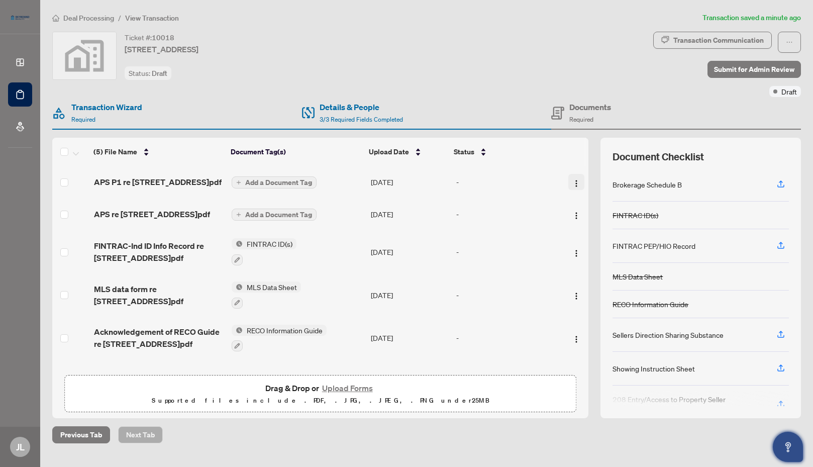
click at [574, 186] on img "button" at bounding box center [576, 183] width 8 height 8
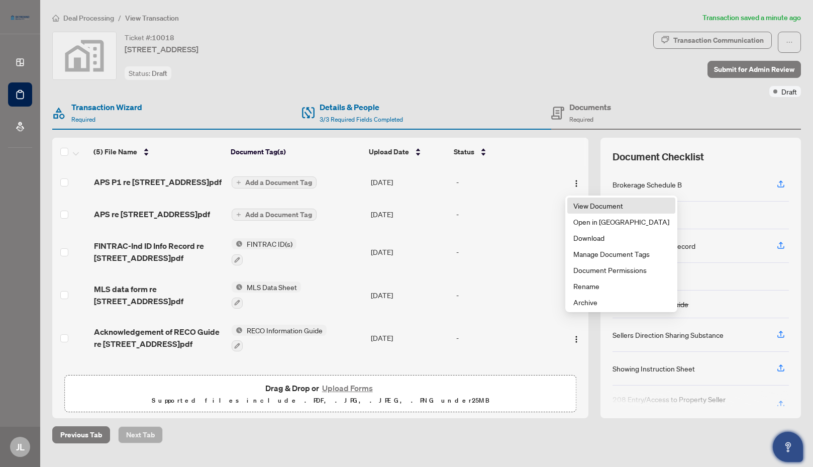
click at [581, 207] on span "View Document" at bounding box center [621, 205] width 96 height 11
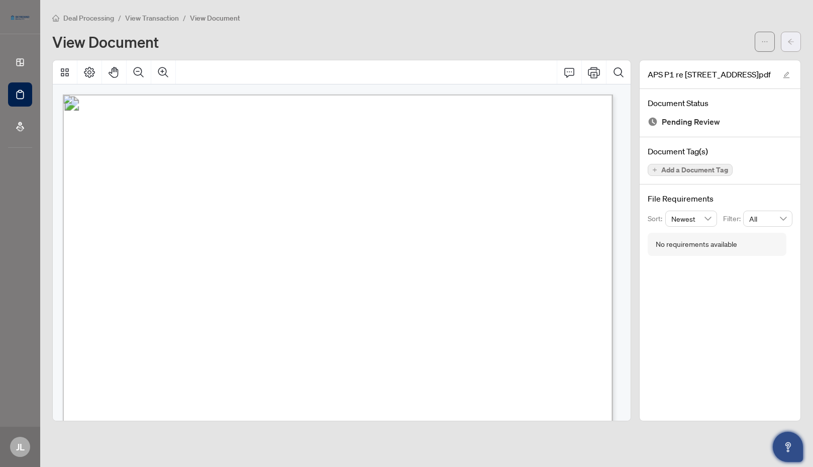
click at [790, 43] on icon "arrow-left" at bounding box center [791, 42] width 6 height 6
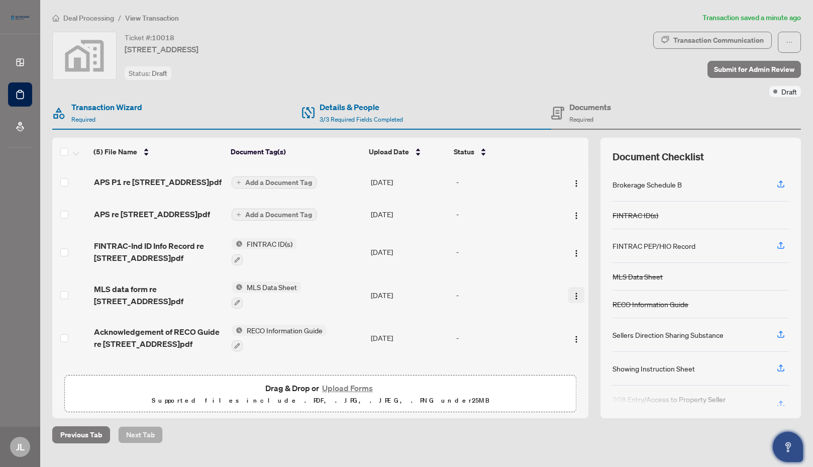
click at [573, 300] on img "button" at bounding box center [576, 296] width 8 height 8
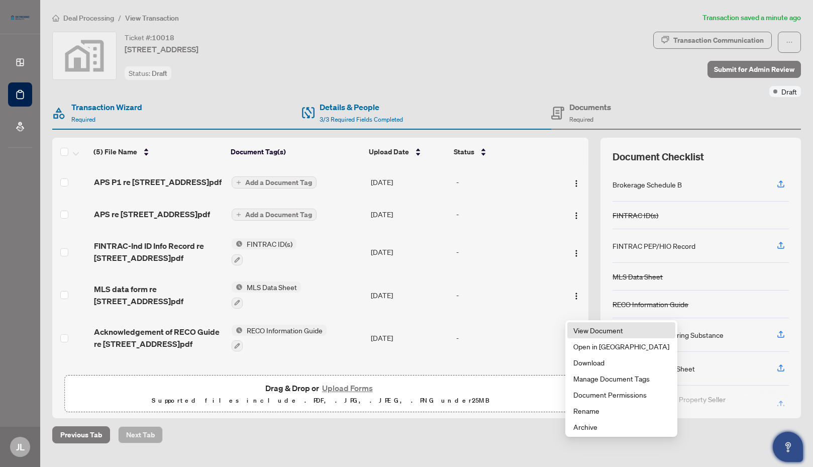
click at [598, 332] on span "View Document" at bounding box center [621, 330] width 96 height 11
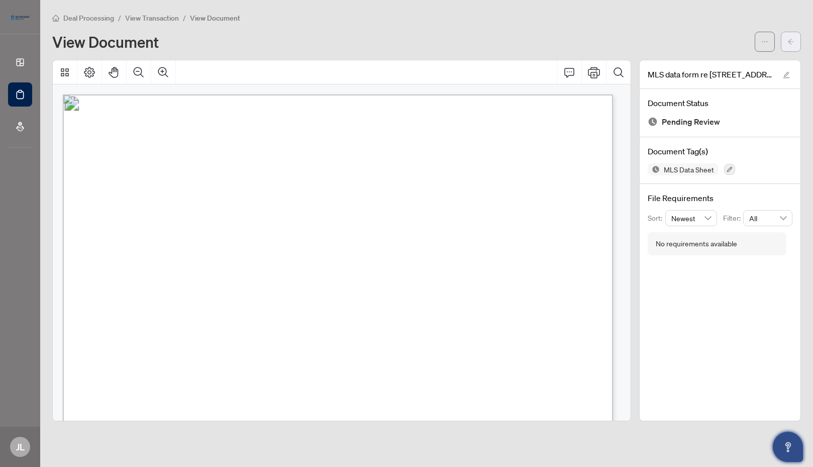
click at [790, 41] on icon "arrow-left" at bounding box center [790, 41] width 7 height 7
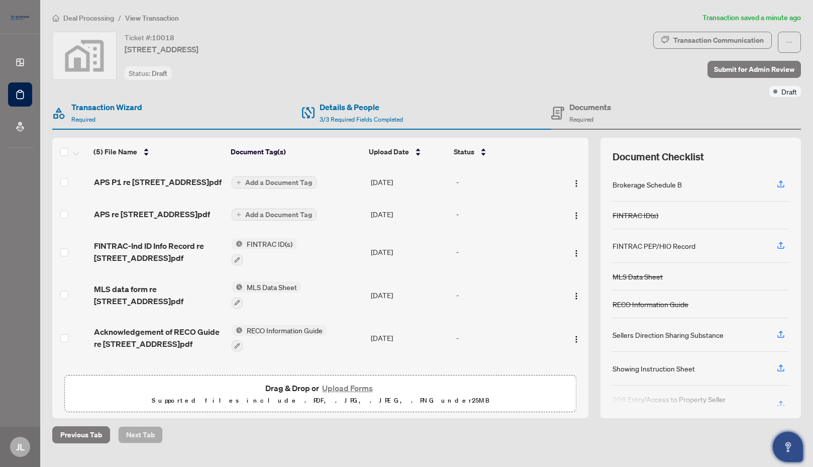
scroll to position [9, 0]
click at [574, 343] on img "button" at bounding box center [576, 339] width 8 height 8
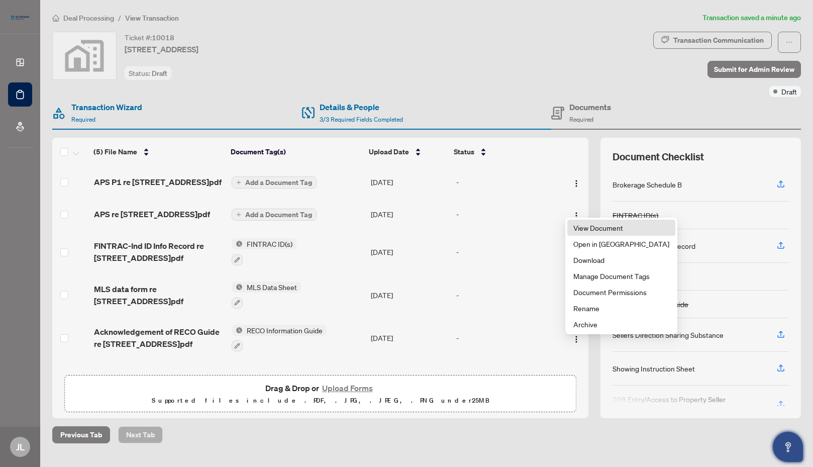
click at [604, 228] on span "View Document" at bounding box center [621, 227] width 96 height 11
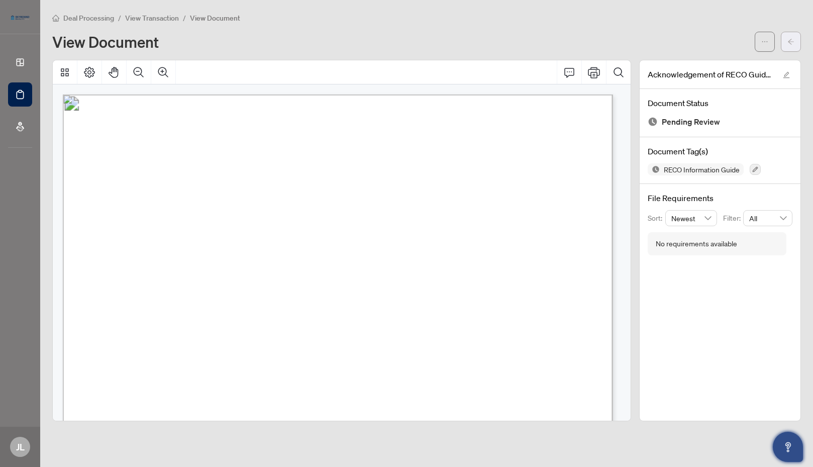
click at [790, 43] on icon "arrow-left" at bounding box center [791, 42] width 6 height 6
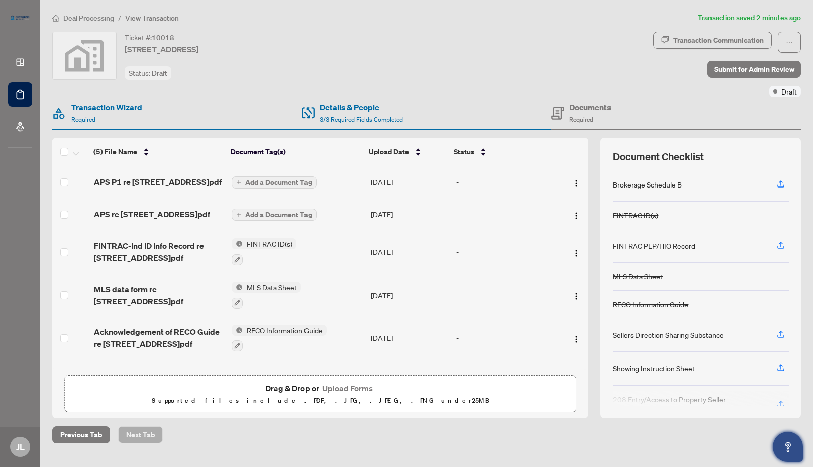
scroll to position [9, 0]
click at [350, 390] on button "Upload Forms" at bounding box center [347, 387] width 57 height 13
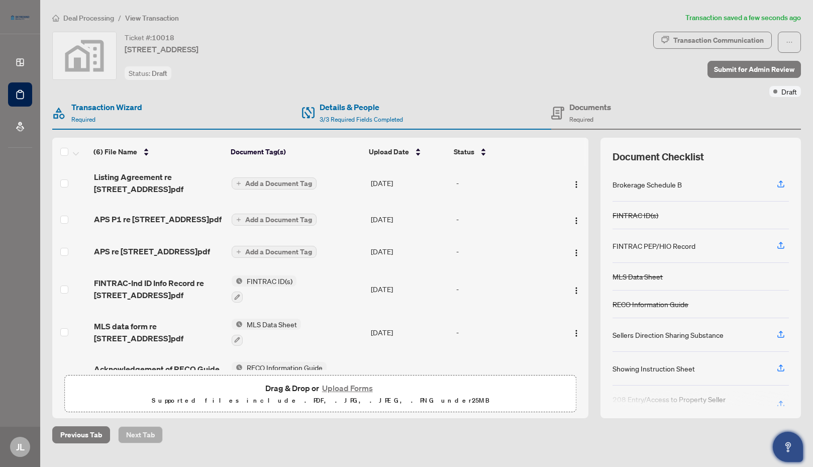
scroll to position [0, 0]
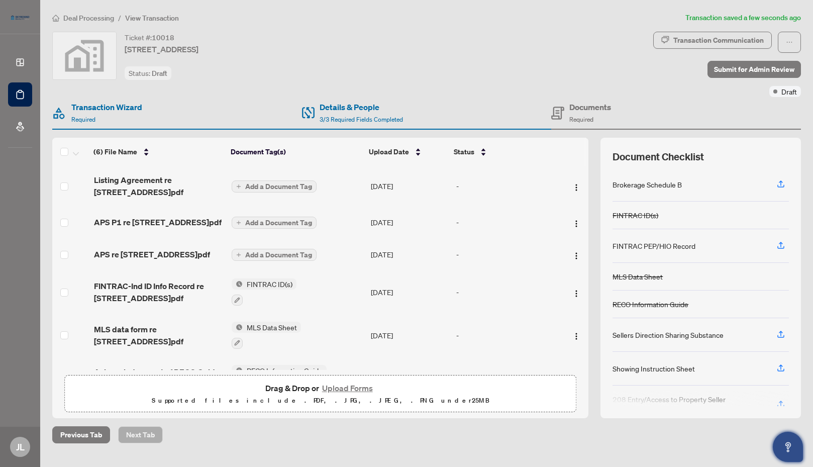
click at [295, 187] on span "Add a Document Tag" at bounding box center [278, 186] width 67 height 7
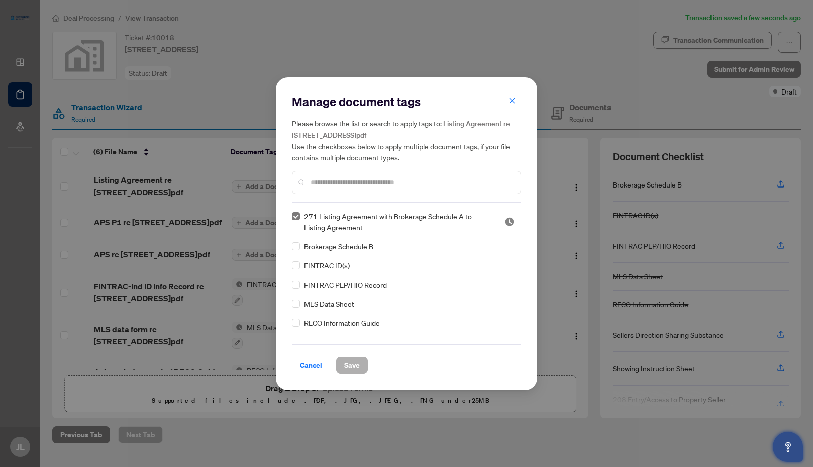
click at [352, 365] on span "Save" at bounding box center [352, 365] width 16 height 16
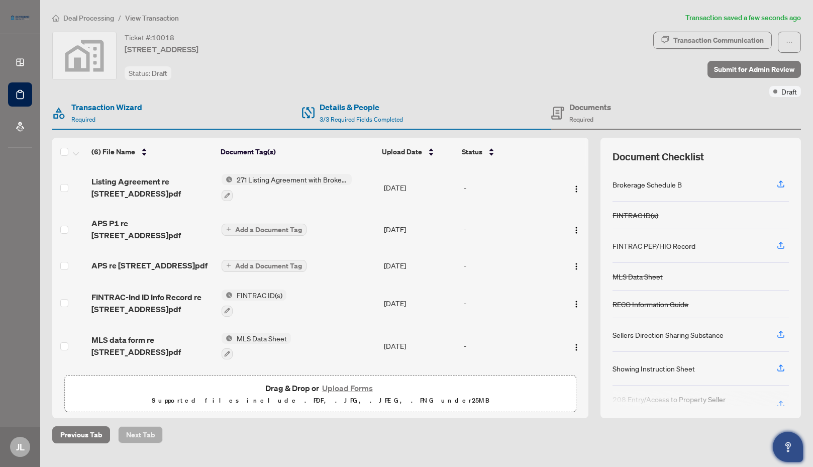
click at [316, 179] on span "271 Listing Agreement with Brokerage Schedule A to Listing Agreement" at bounding box center [292, 179] width 119 height 11
click at [277, 269] on span "Add a Document Tag" at bounding box center [268, 265] width 67 height 7
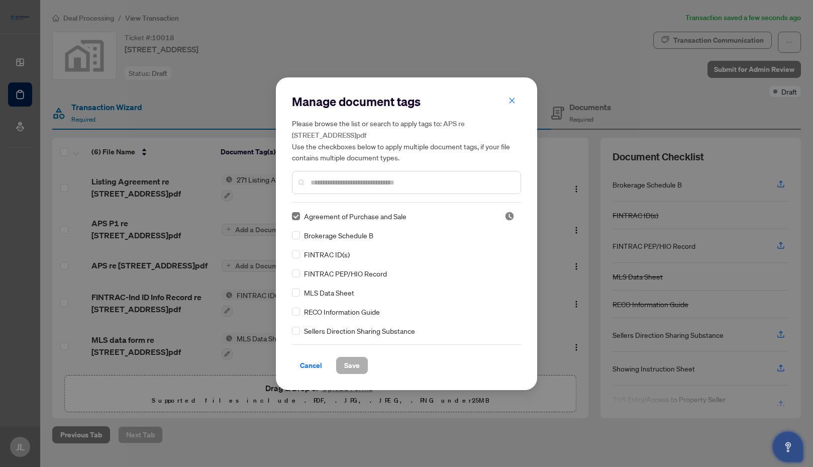
click at [346, 369] on span "Save" at bounding box center [352, 365] width 16 height 16
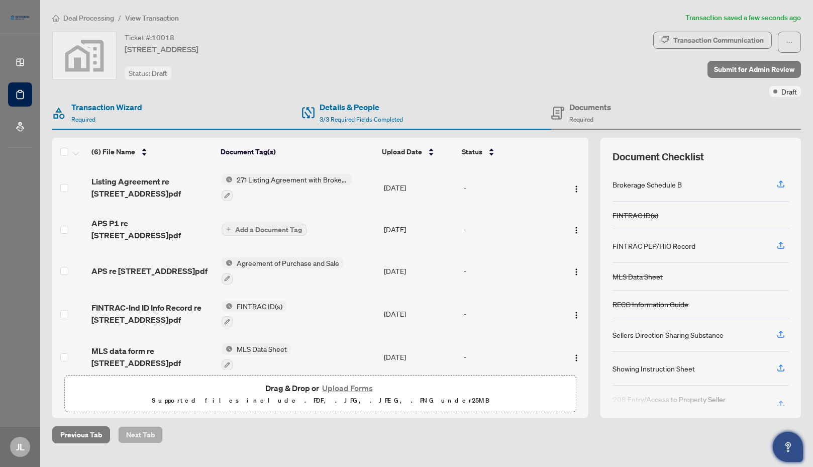
click at [287, 229] on span "Add a Document Tag" at bounding box center [268, 229] width 67 height 7
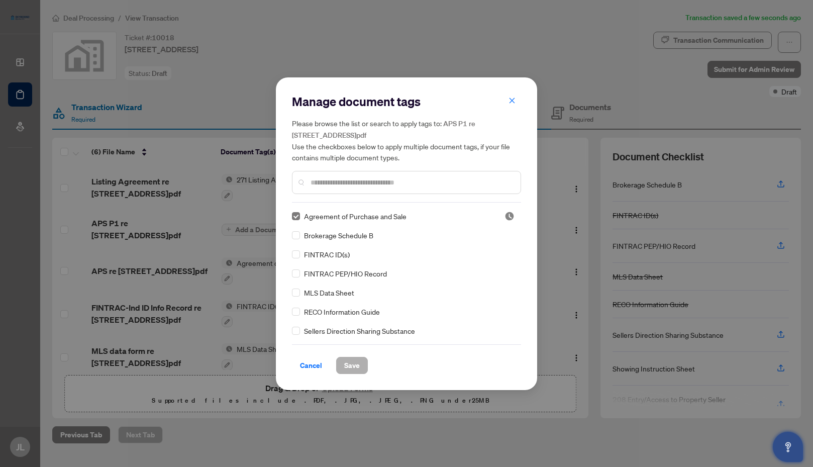
click at [353, 366] on span "Save" at bounding box center [352, 365] width 16 height 16
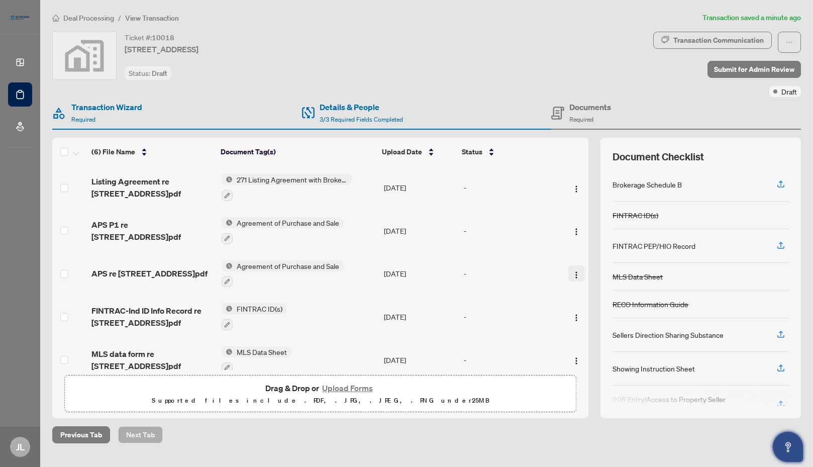
click at [574, 273] on img "button" at bounding box center [576, 275] width 8 height 8
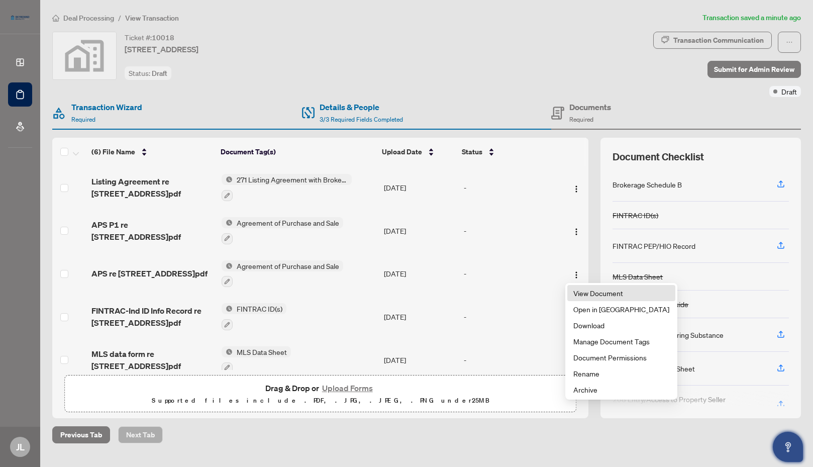
click at [608, 295] on span "View Document" at bounding box center [621, 292] width 96 height 11
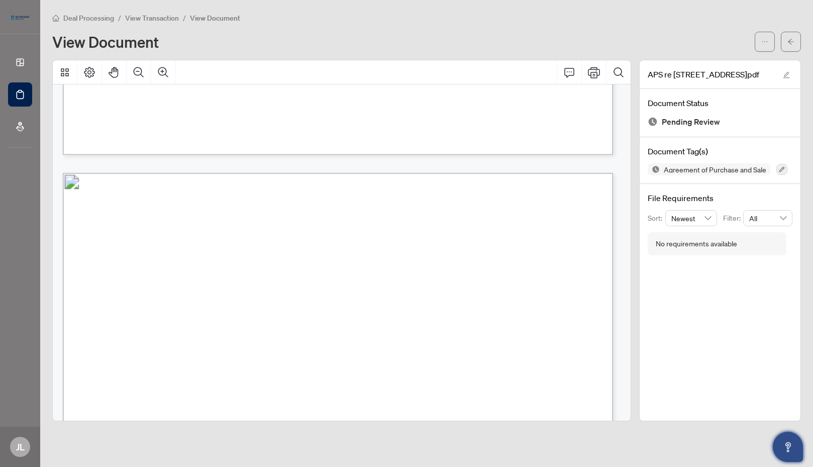
scroll to position [3015, 0]
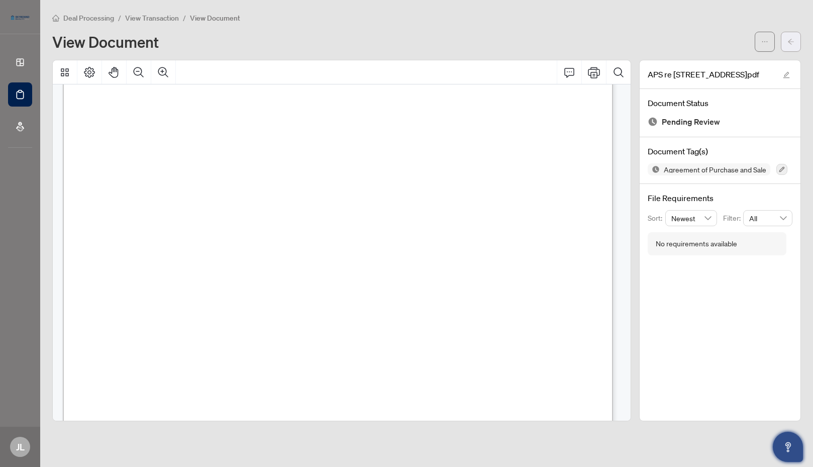
click at [791, 41] on icon "arrow-left" at bounding box center [790, 41] width 7 height 7
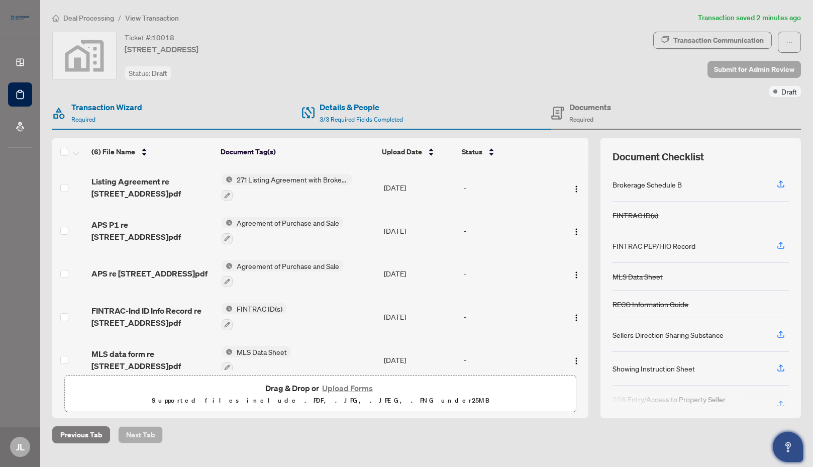
click at [751, 70] on span "Submit for Admin Review" at bounding box center [754, 69] width 80 height 16
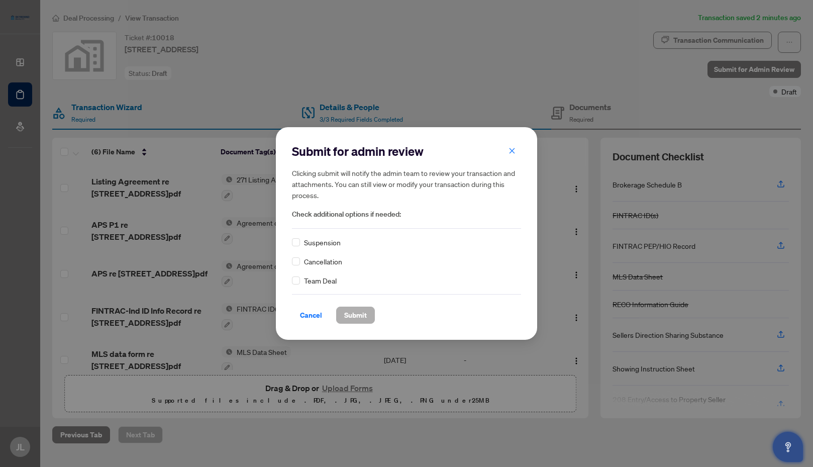
click at [356, 316] on span "Submit" at bounding box center [355, 315] width 23 height 16
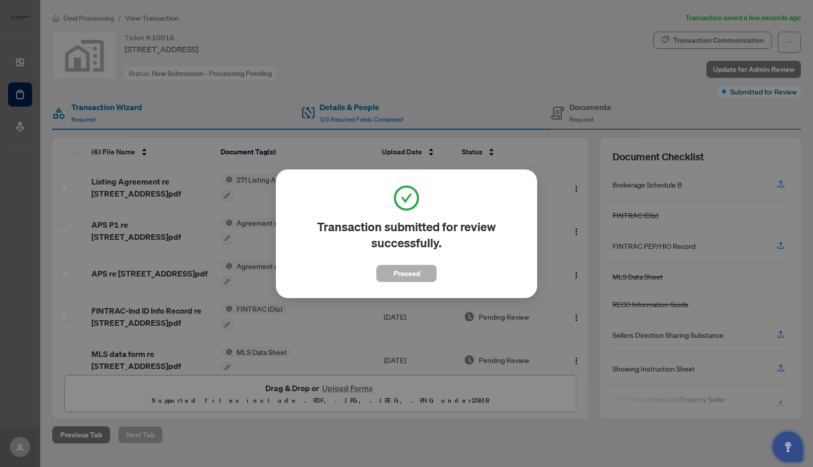
click at [407, 274] on span "Proceed" at bounding box center [406, 273] width 27 height 16
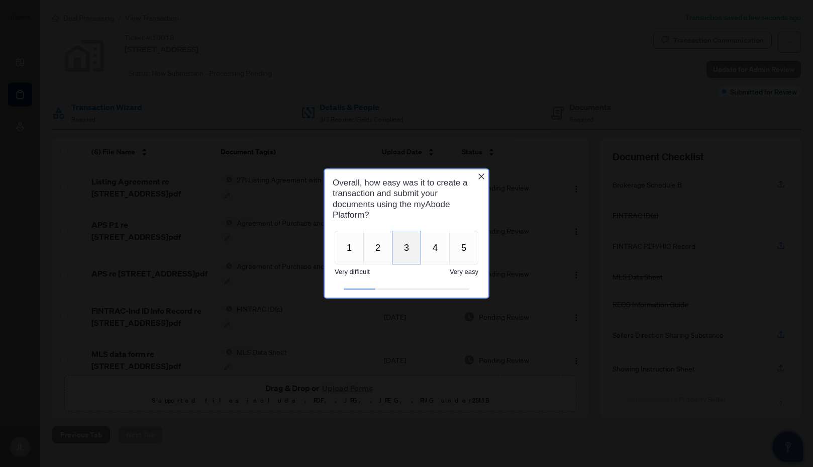
click at [409, 250] on button "3" at bounding box center [406, 248] width 29 height 34
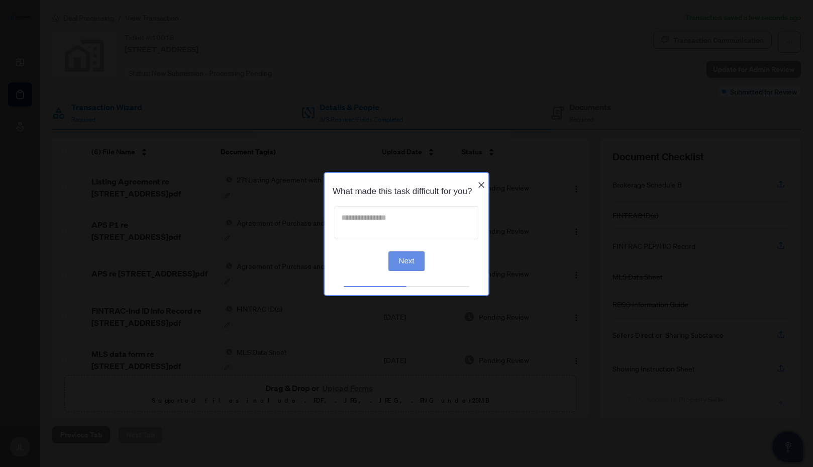
click at [386, 222] on textarea at bounding box center [407, 222] width 144 height 33
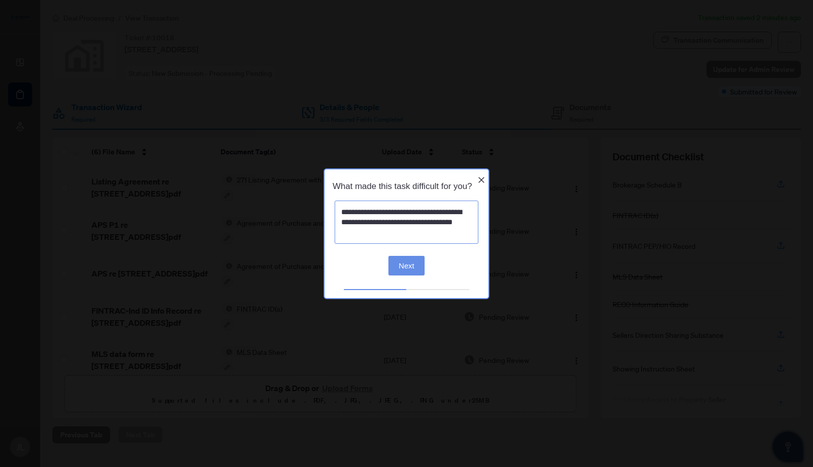
type textarea "**********"
click at [409, 271] on button "Next" at bounding box center [406, 266] width 37 height 20
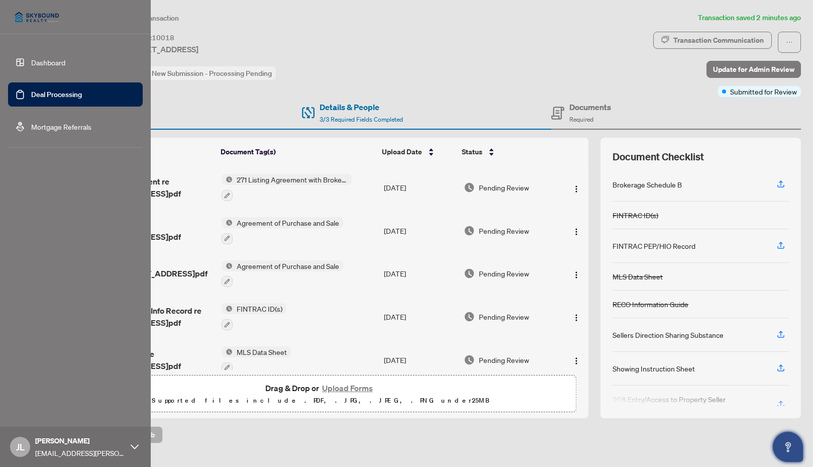
click at [49, 62] on link "Dashboard" at bounding box center [48, 62] width 34 height 9
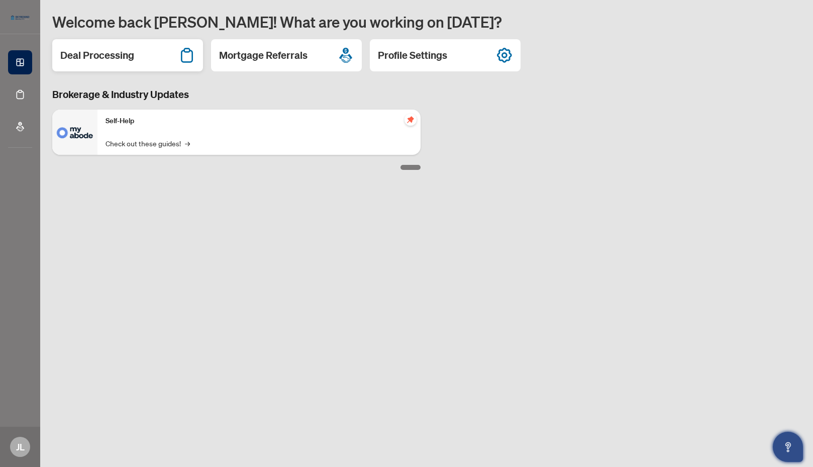
click at [110, 57] on h2 "Deal Processing" at bounding box center [97, 55] width 74 height 14
click at [146, 145] on link "Check out these guides! →" at bounding box center [148, 143] width 84 height 11
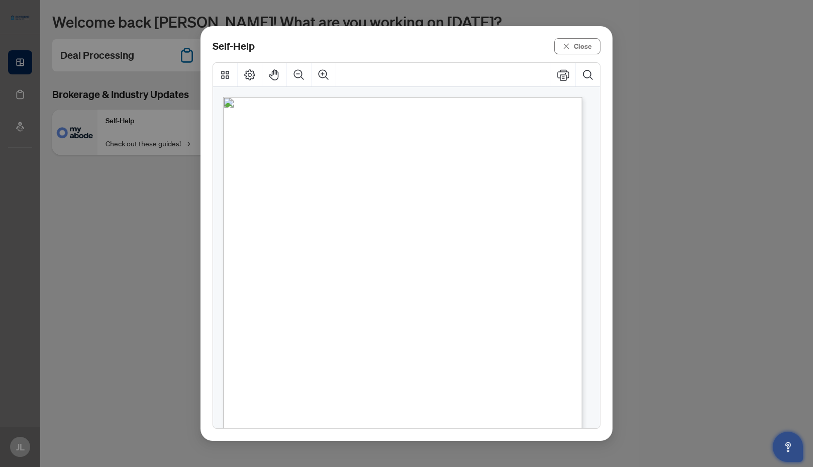
click at [345, 172] on span "How to upload a listing transaction" at bounding box center [359, 171] width 144 height 11
click at [581, 48] on span "Close" at bounding box center [583, 46] width 18 height 16
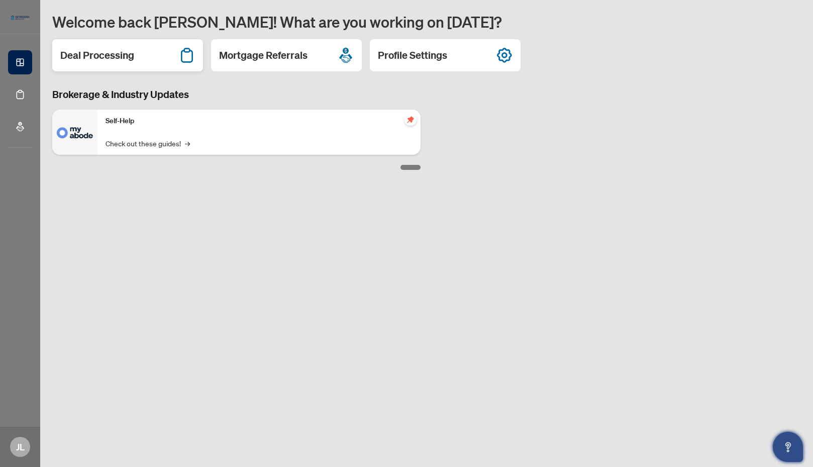
click at [113, 58] on h2 "Deal Processing" at bounding box center [97, 55] width 74 height 14
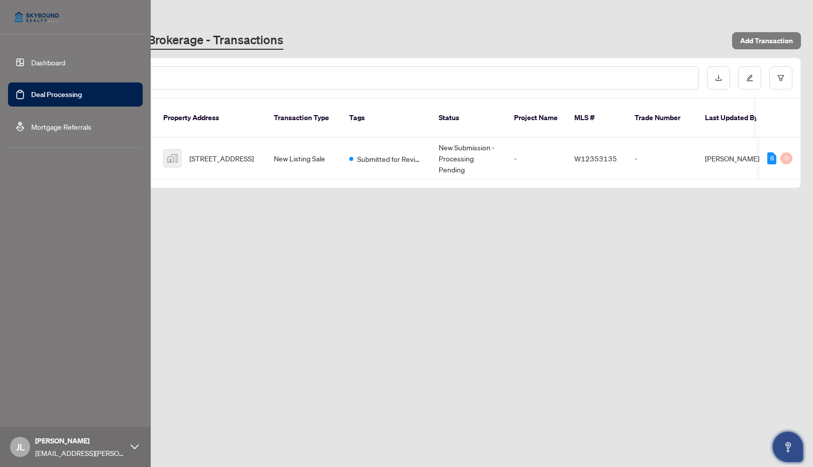
click at [57, 128] on link "Mortgage Referrals" at bounding box center [61, 126] width 60 height 9
click at [48, 60] on link "Dashboard" at bounding box center [48, 62] width 34 height 9
